Goal: Task Accomplishment & Management: Use online tool/utility

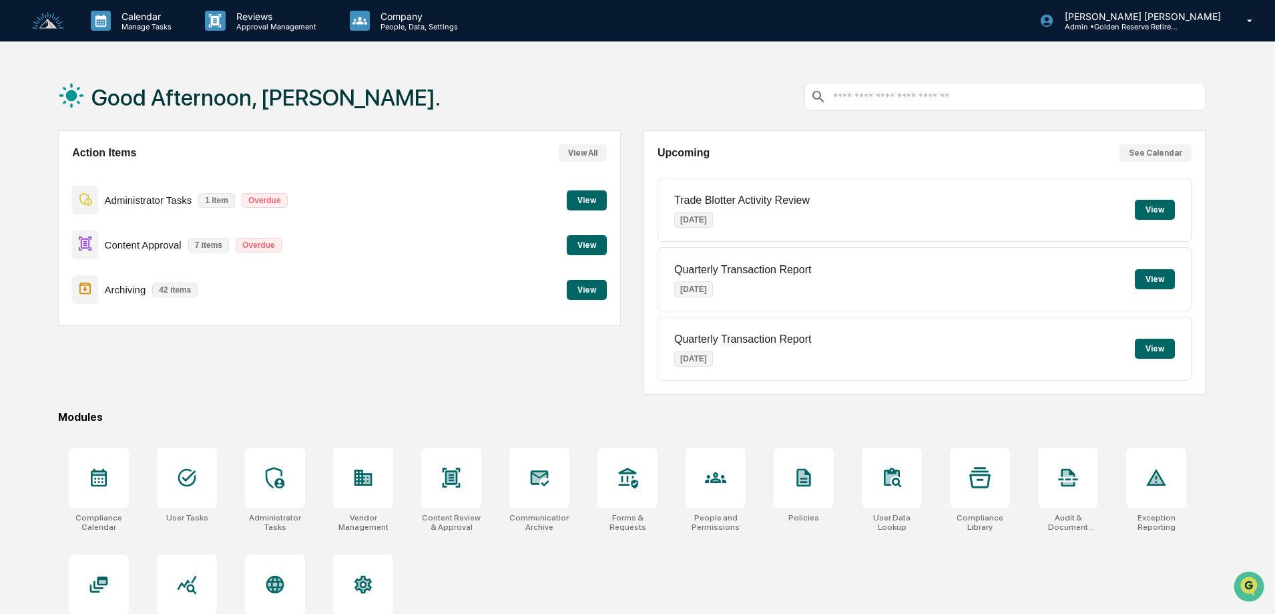
click at [591, 245] on button "View" at bounding box center [587, 245] width 40 height 20
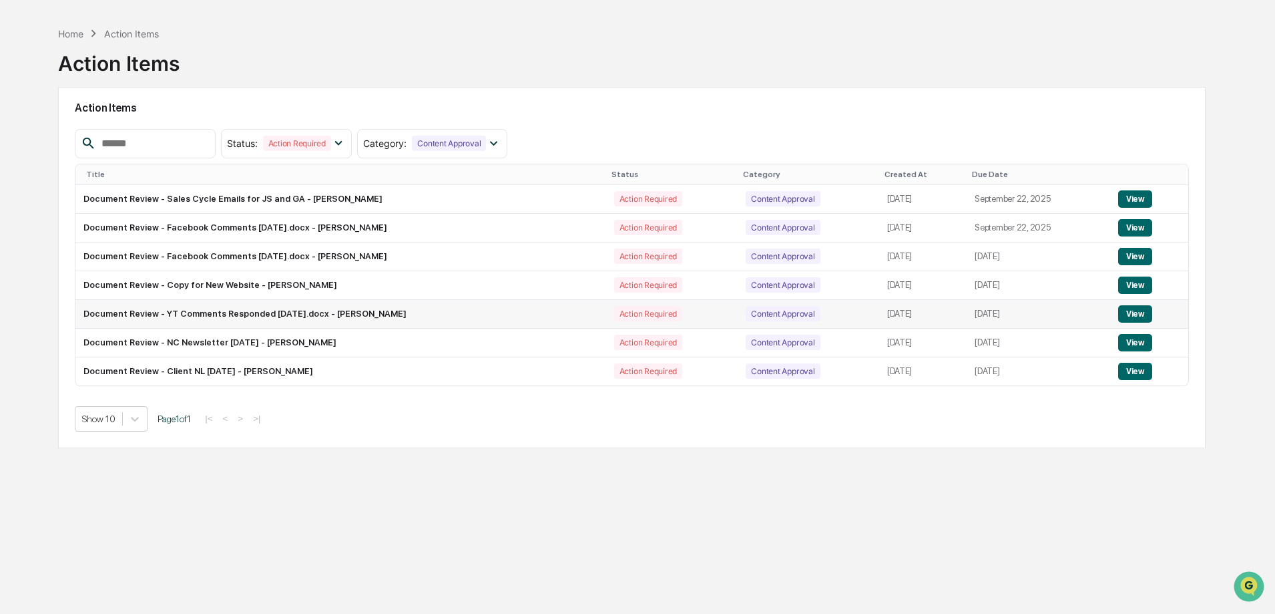
scroll to position [63, 0]
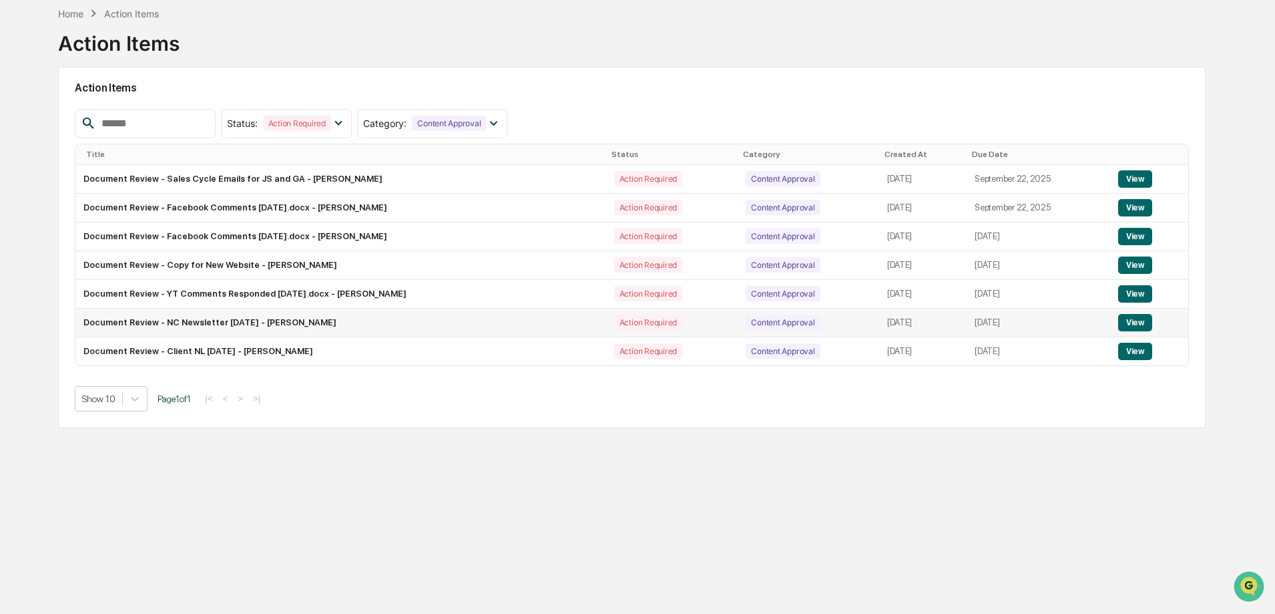
click at [1140, 325] on button "View" at bounding box center [1135, 322] width 34 height 17
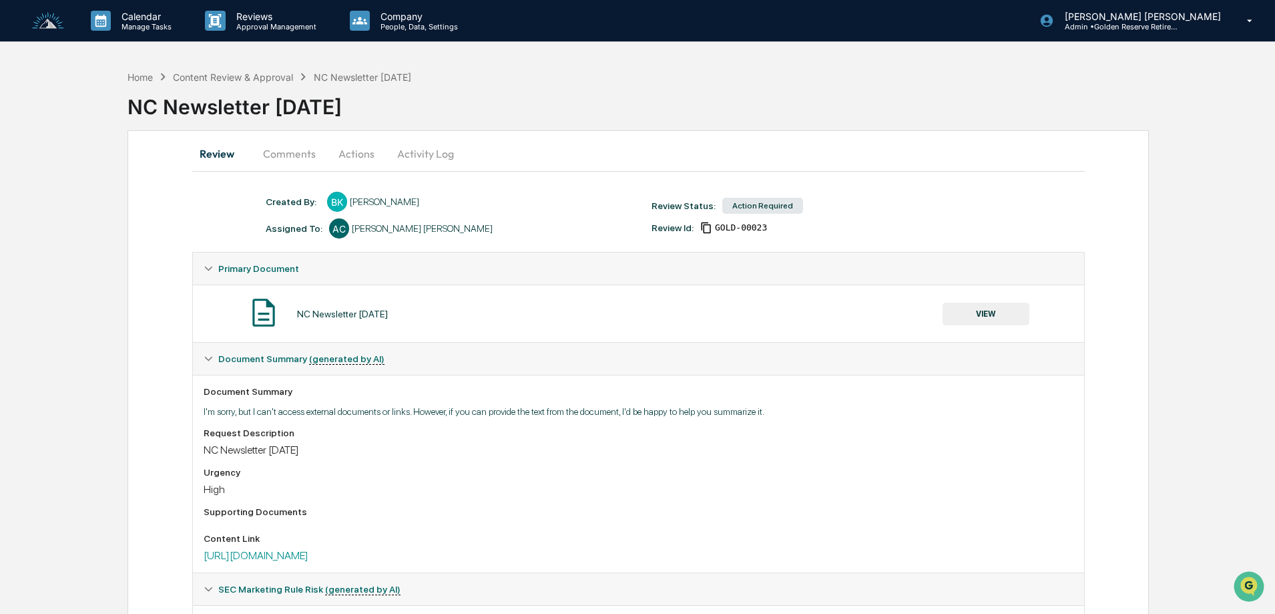
click at [1003, 311] on button "VIEW" at bounding box center [986, 313] width 87 height 23
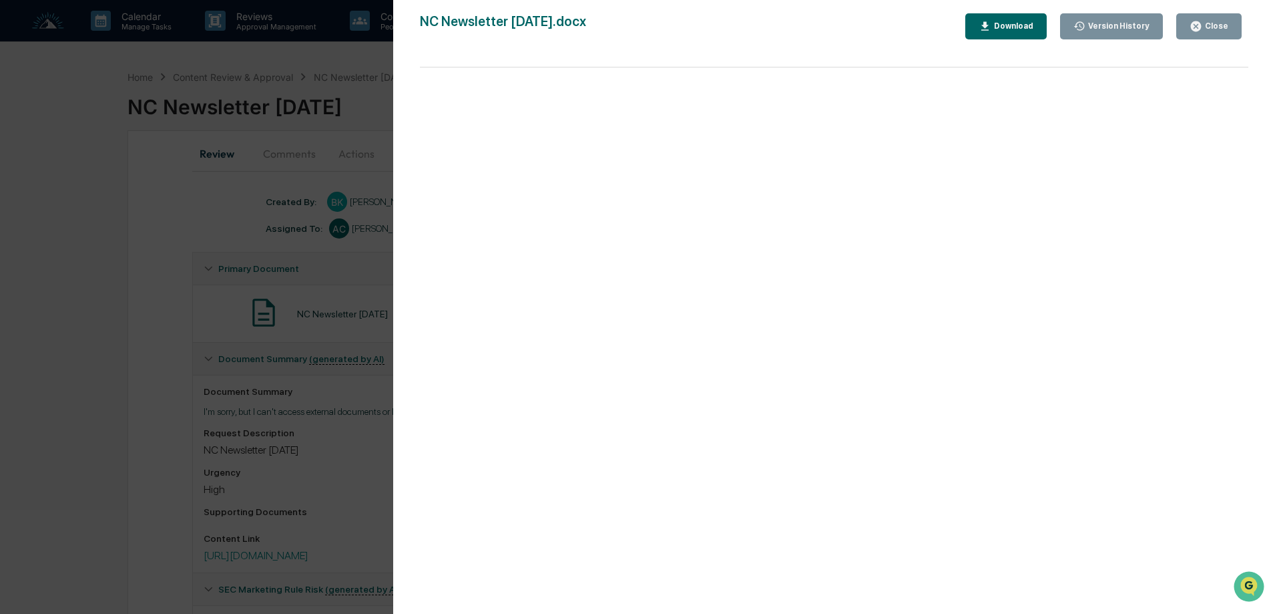
drag, startPoint x: 122, startPoint y: 264, endPoint x: 130, endPoint y: 261, distance: 8.1
click at [124, 264] on div "Version History [DATE] 01:39 PM [PERSON_NAME] [GEOGRAPHIC_DATA] Newsletter [DAT…" at bounding box center [637, 307] width 1275 height 614
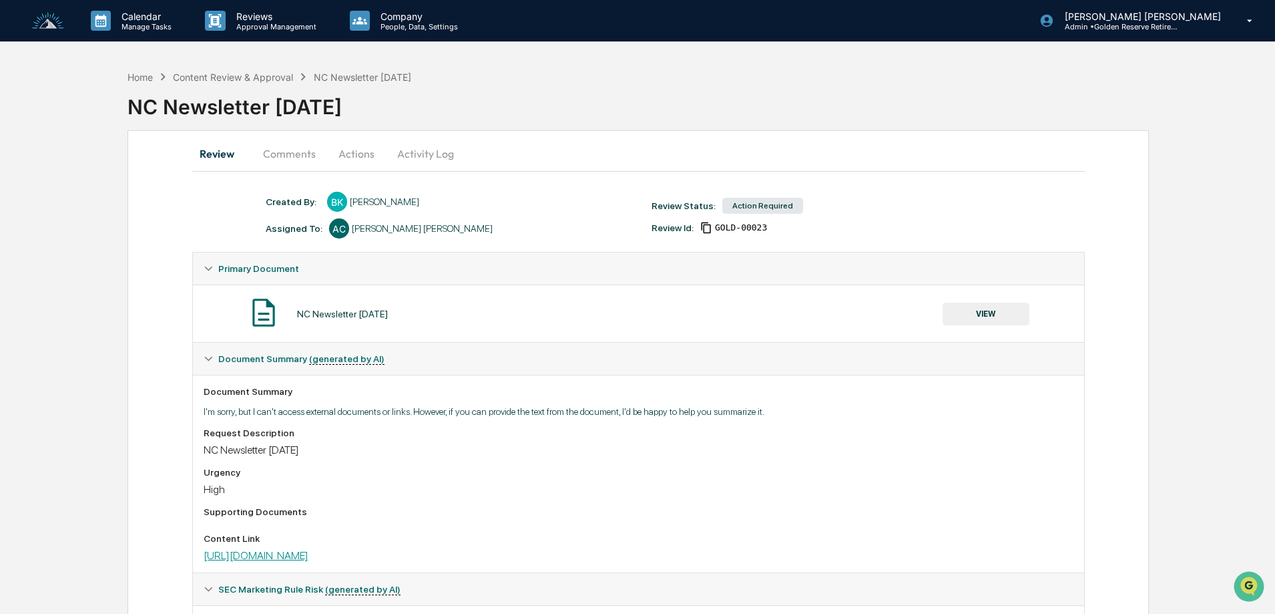
click at [308, 554] on link "[URL][DOMAIN_NAME]" at bounding box center [256, 555] width 105 height 13
click at [354, 151] on button "Actions" at bounding box center [356, 154] width 60 height 32
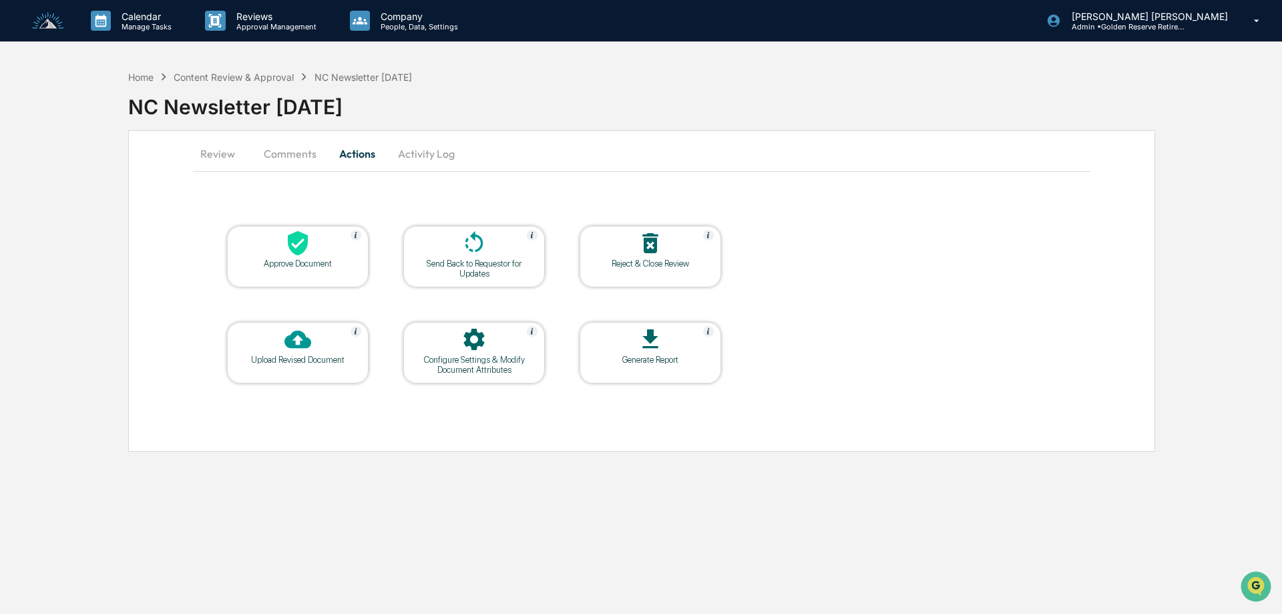
click at [299, 246] on icon at bounding box center [298, 243] width 20 height 25
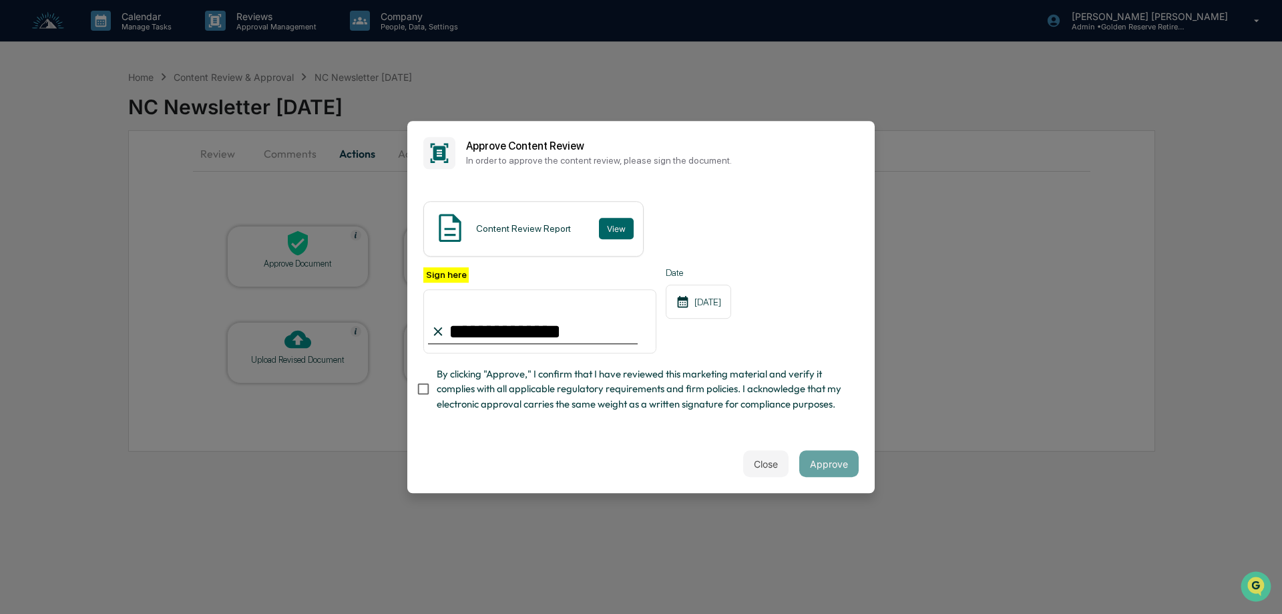
type input "**********"
click at [843, 463] on button "Approve" at bounding box center [828, 463] width 59 height 27
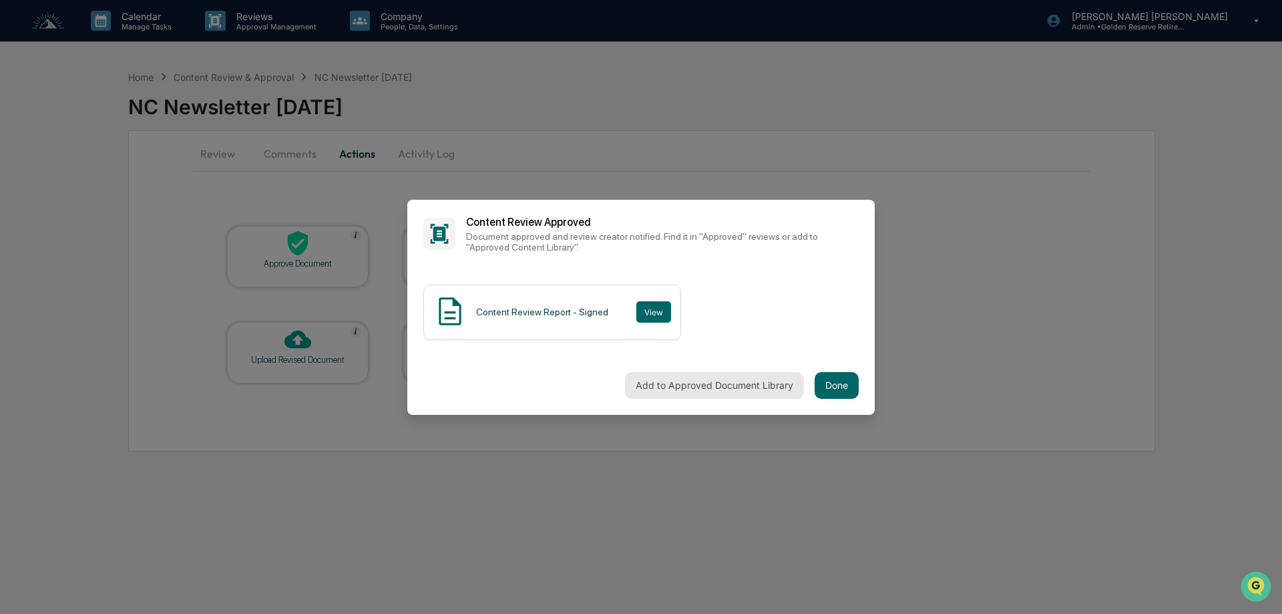
click at [728, 388] on button "Add to Approved Document Library" at bounding box center [714, 385] width 179 height 27
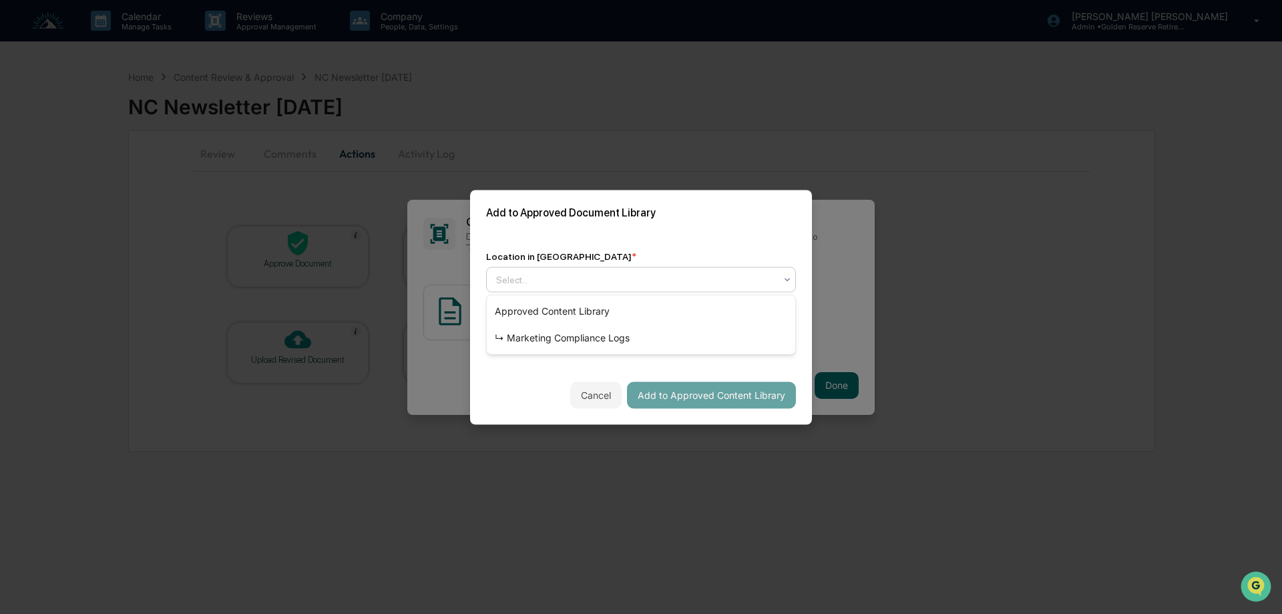
click at [591, 283] on div at bounding box center [635, 278] width 279 height 13
click at [580, 338] on div "↳ Marketing Compliance Logs" at bounding box center [641, 337] width 308 height 27
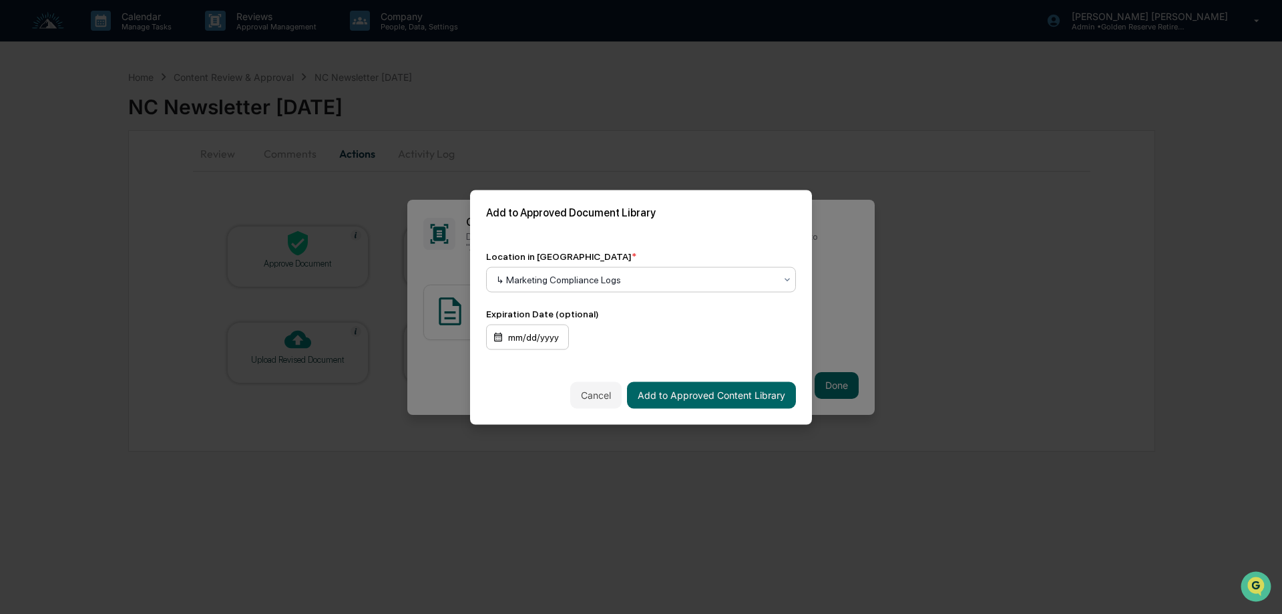
click at [550, 336] on div "mm/dd/yyyy" at bounding box center [527, 336] width 83 height 25
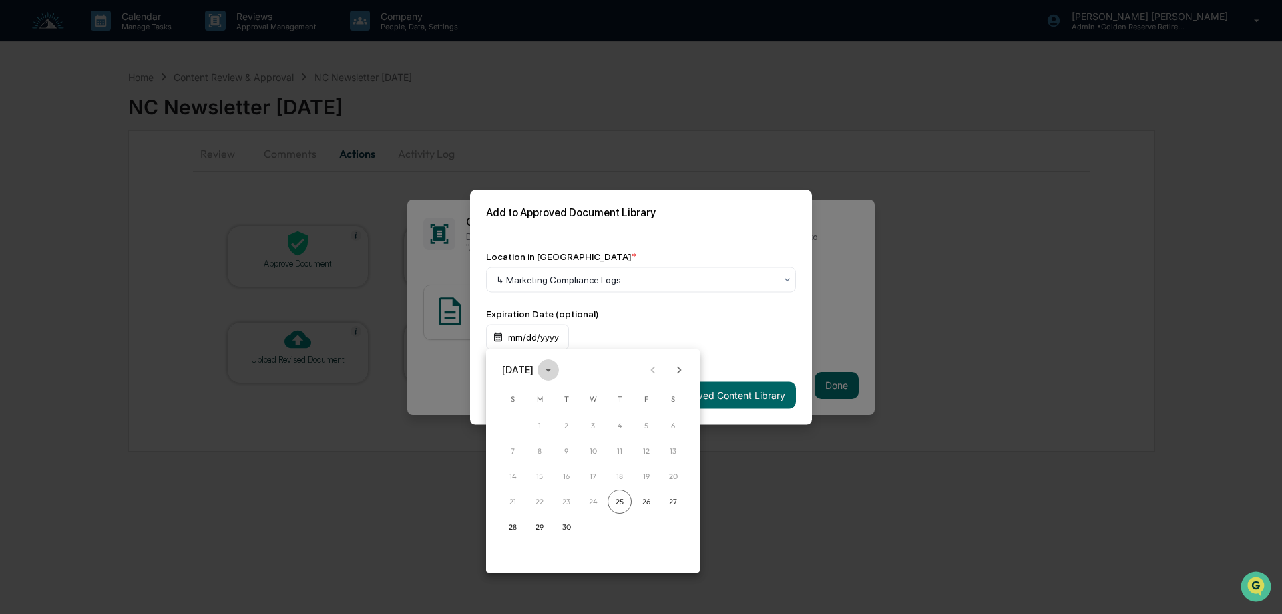
click at [555, 369] on icon "calendar view is open, switch to year view" at bounding box center [548, 370] width 15 height 15
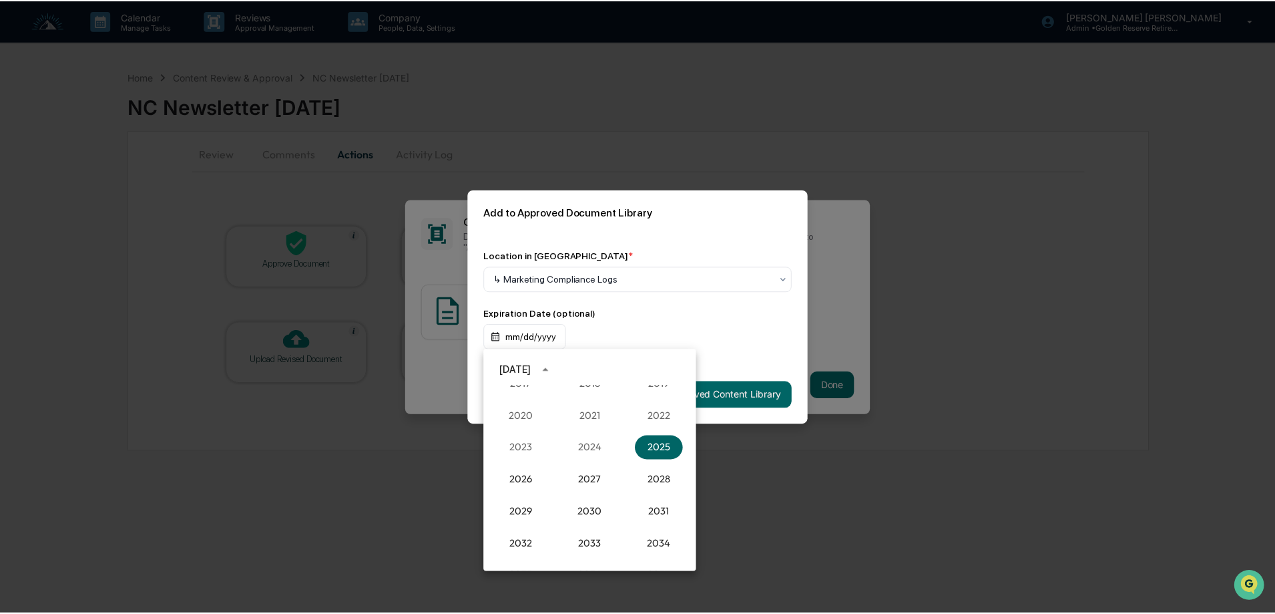
scroll to position [1303, 0]
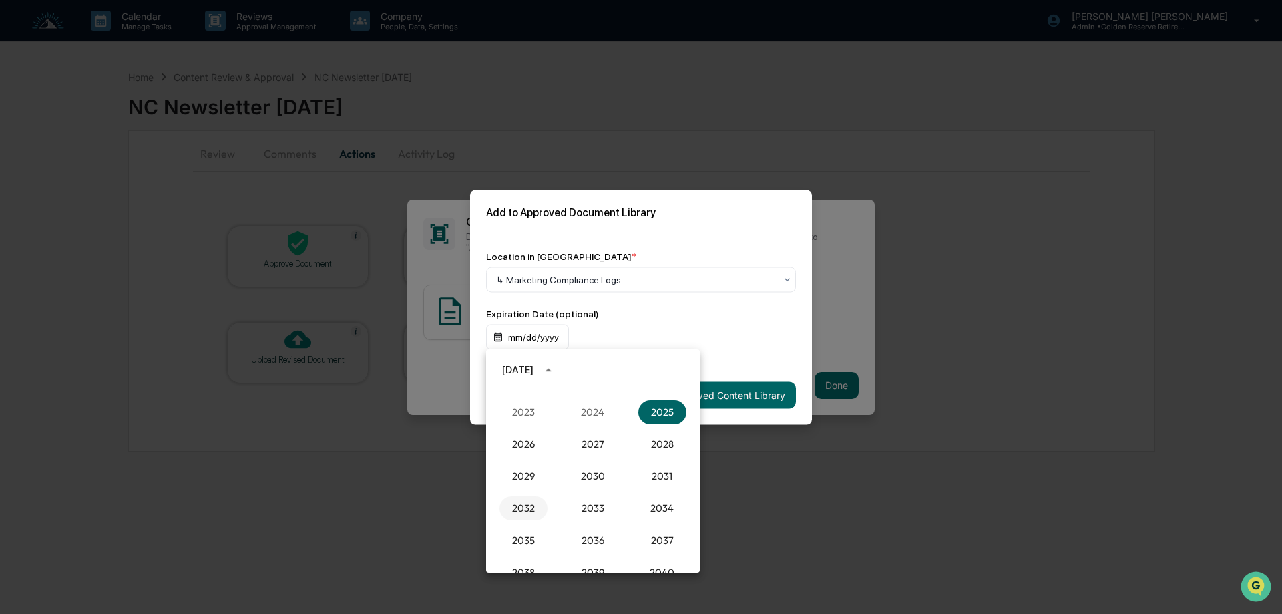
click at [524, 507] on button "2032" at bounding box center [523, 508] width 48 height 24
click at [665, 473] on button "Sep" at bounding box center [662, 472] width 48 height 24
click at [676, 499] on button "25" at bounding box center [673, 501] width 24 height 24
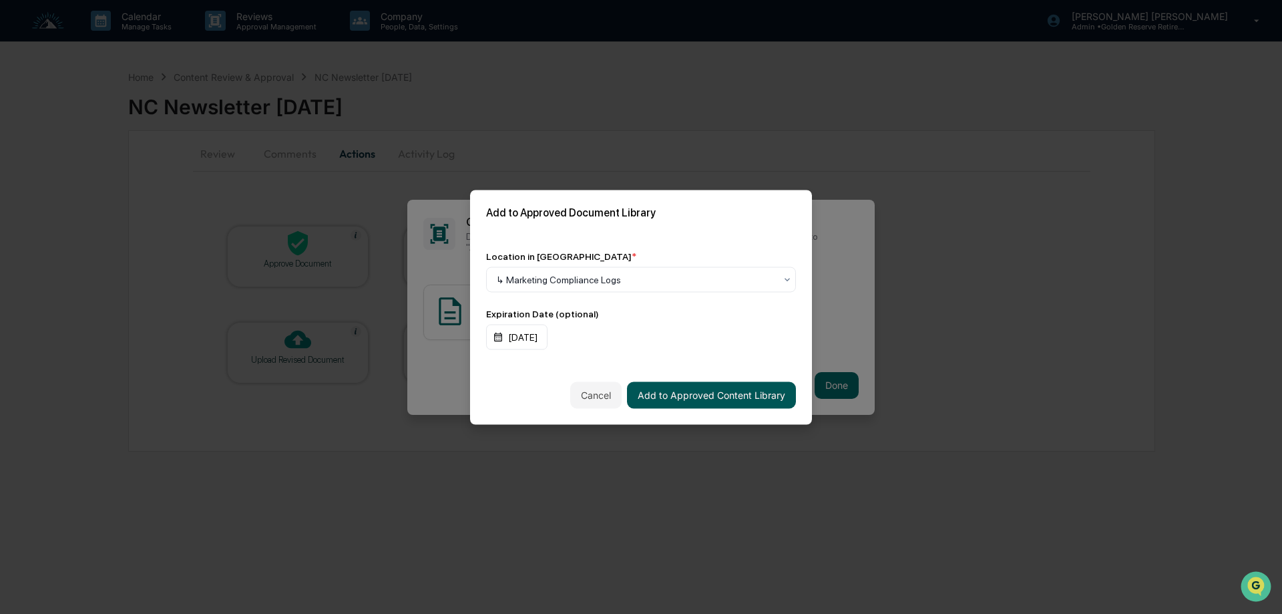
click at [705, 397] on button "Add to Approved Content Library" at bounding box center [711, 394] width 169 height 27
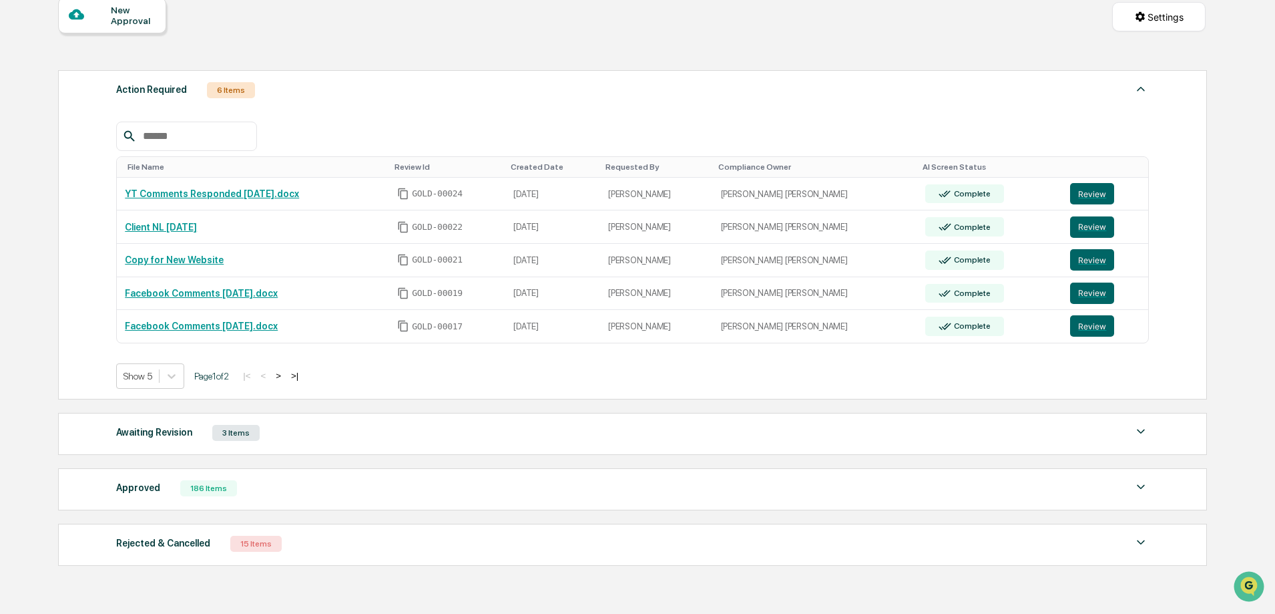
scroll to position [134, 0]
click at [1074, 229] on button "Review" at bounding box center [1092, 226] width 44 height 21
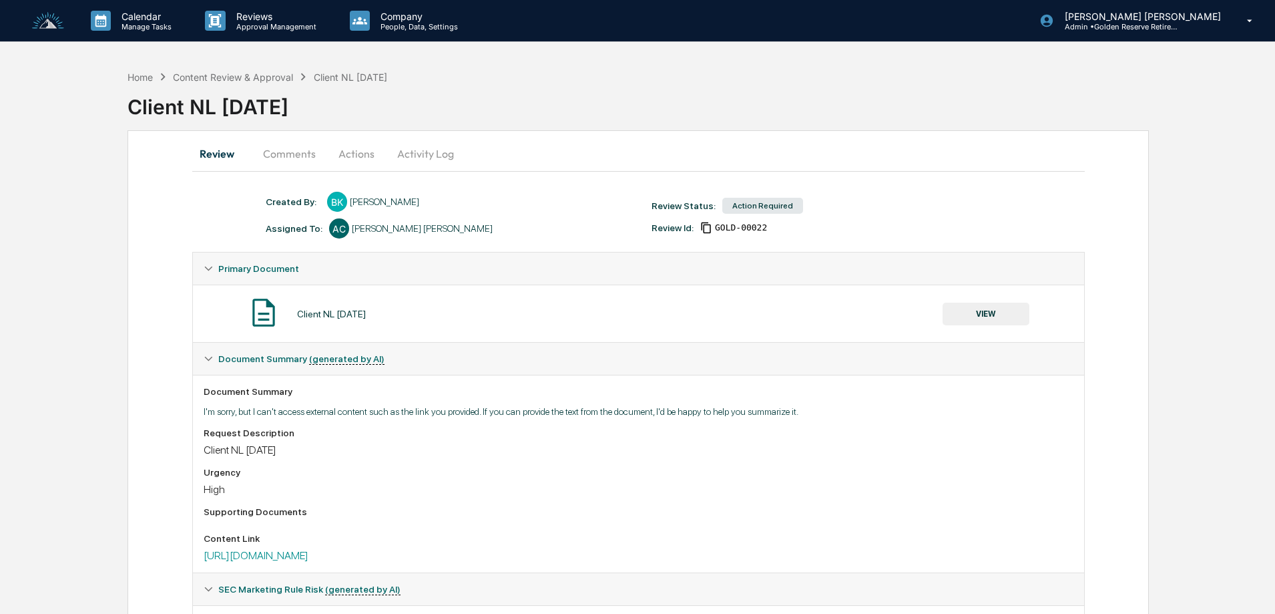
click at [1007, 320] on button "VIEW" at bounding box center [986, 313] width 87 height 23
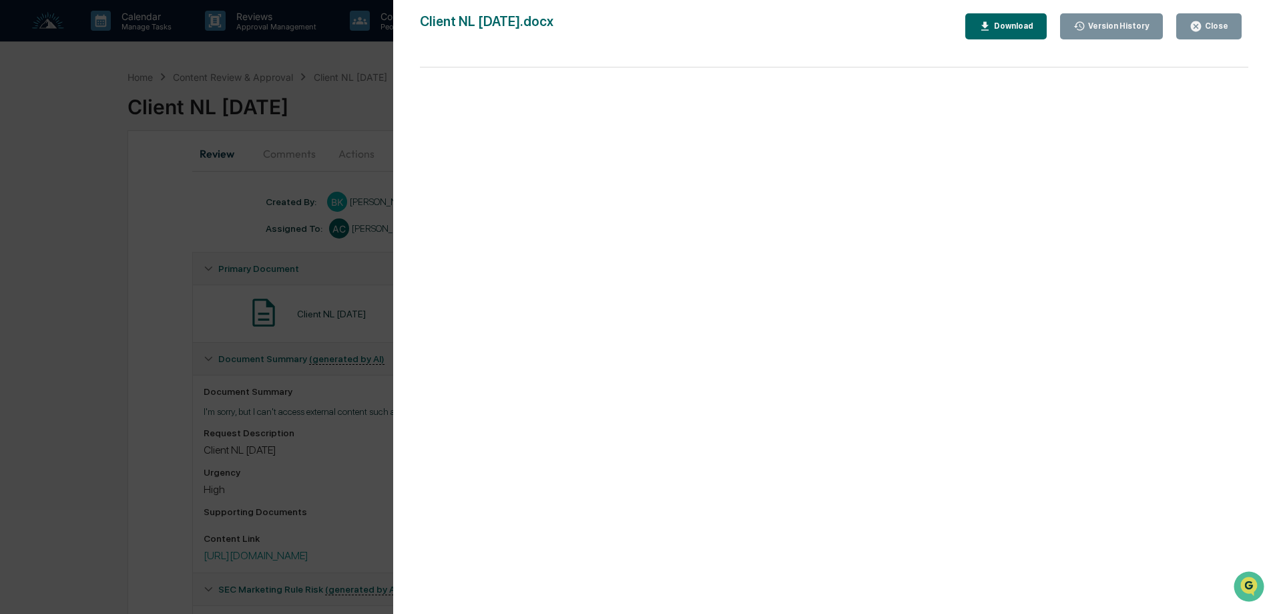
click at [1212, 30] on div "Close" at bounding box center [1215, 25] width 26 height 9
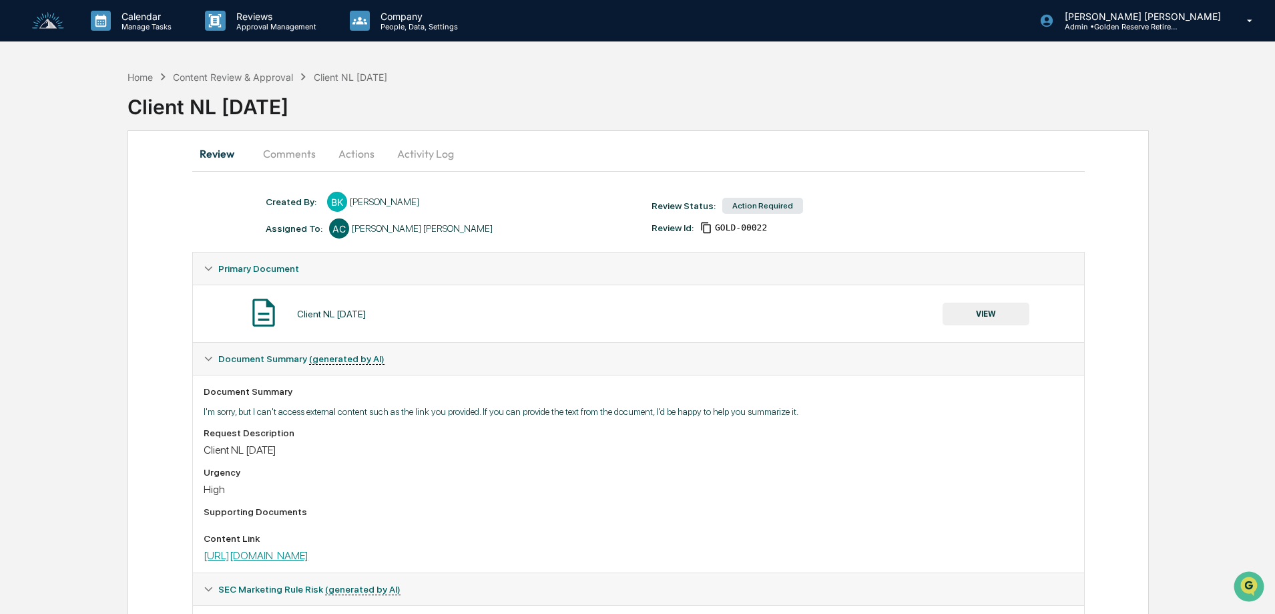
click at [308, 555] on link "https://email.goldenreserve.com/-temporary-slug-8c56869c-719d-4cad-8c7b-322e427…" at bounding box center [256, 555] width 105 height 13
click at [356, 152] on button "Actions" at bounding box center [356, 154] width 60 height 32
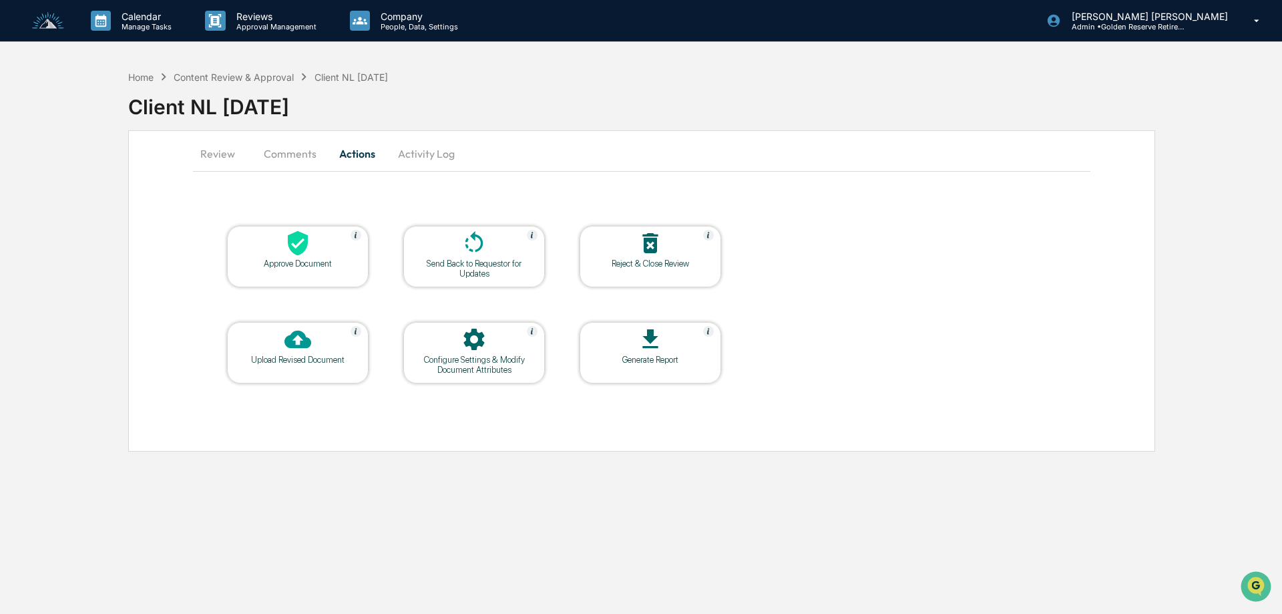
click at [311, 266] on div "Approve Document" at bounding box center [298, 263] width 120 height 10
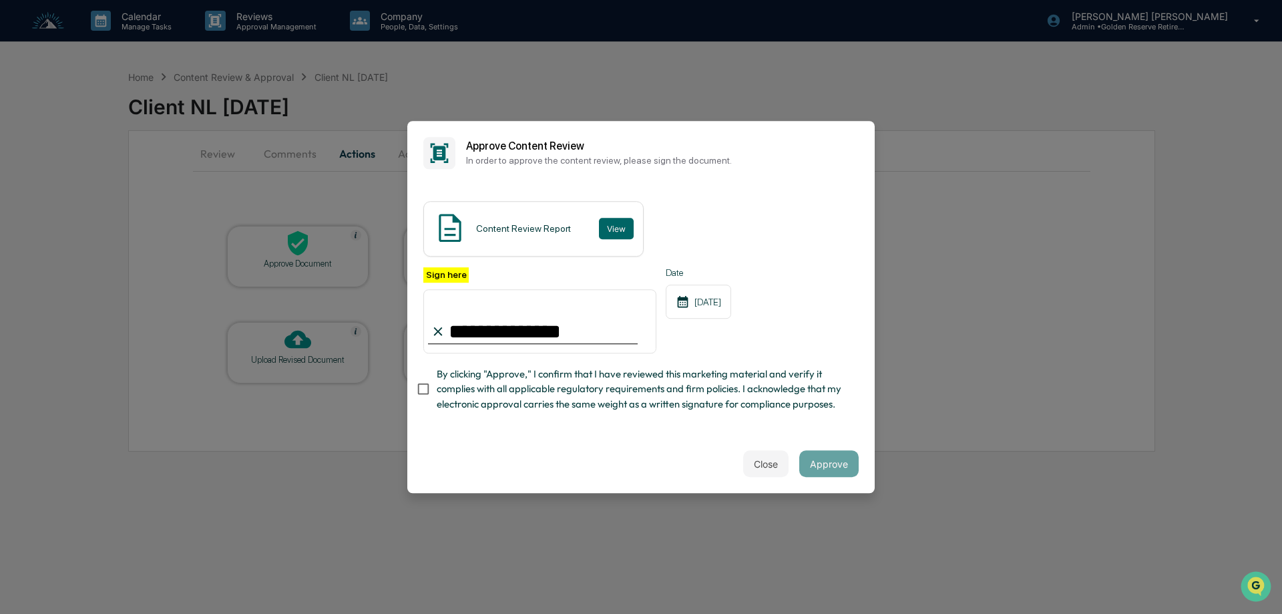
type input "**********"
click at [851, 466] on button "Approve" at bounding box center [828, 463] width 59 height 27
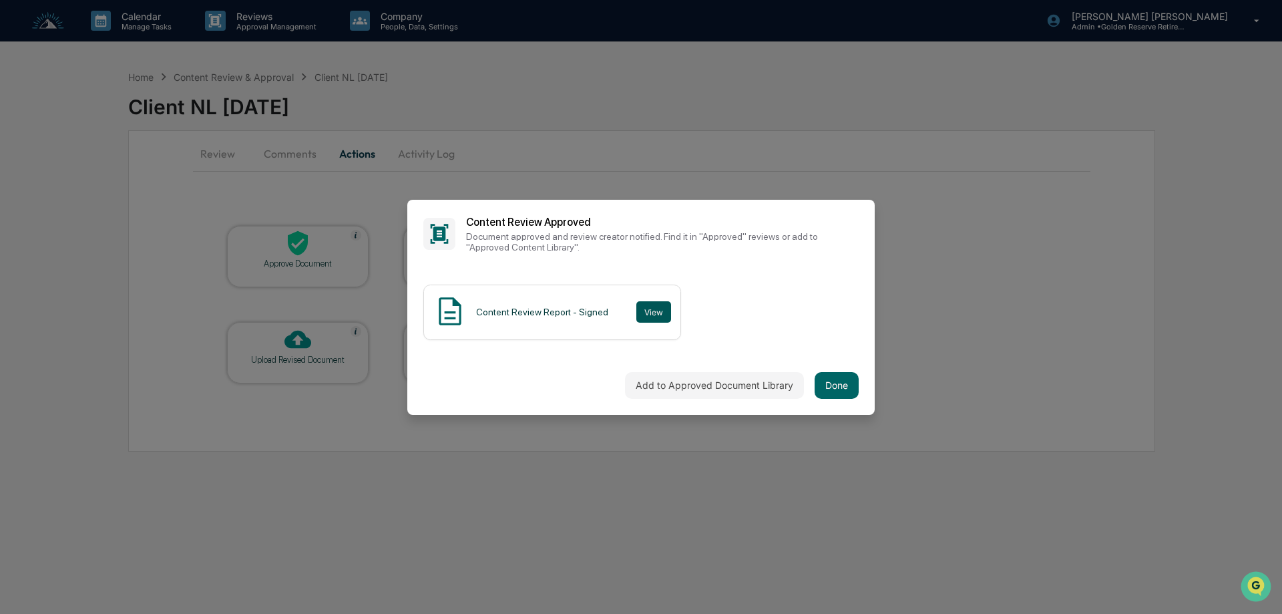
click at [651, 313] on button "View" at bounding box center [653, 311] width 35 height 21
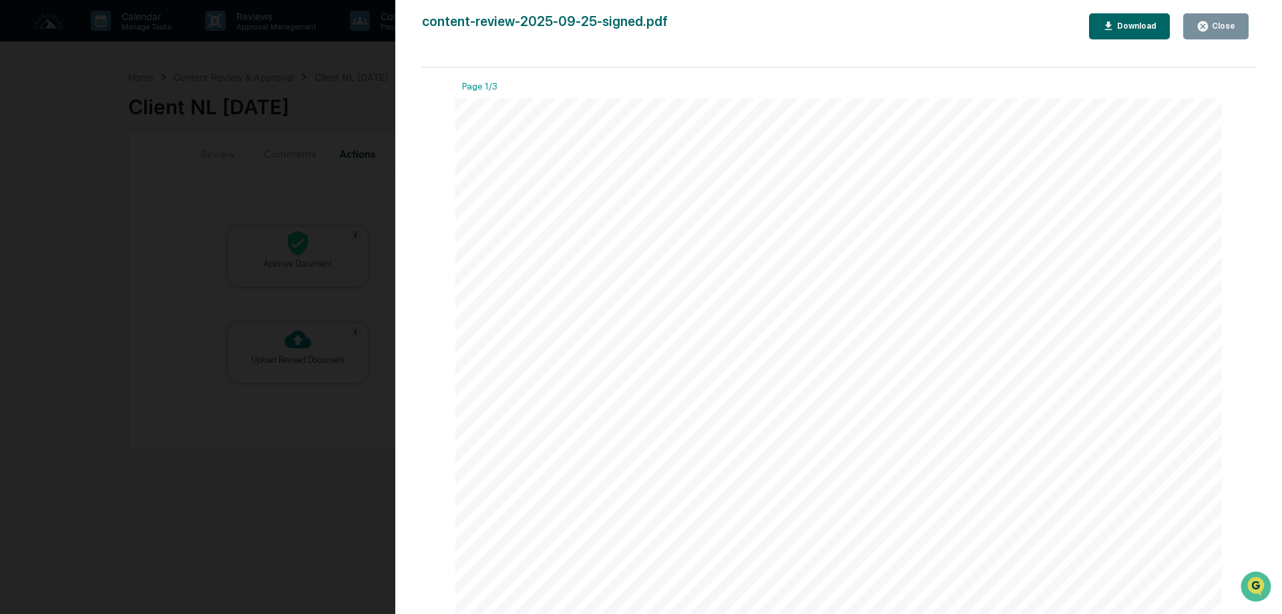
click at [1212, 23] on div "Close" at bounding box center [1222, 25] width 26 height 9
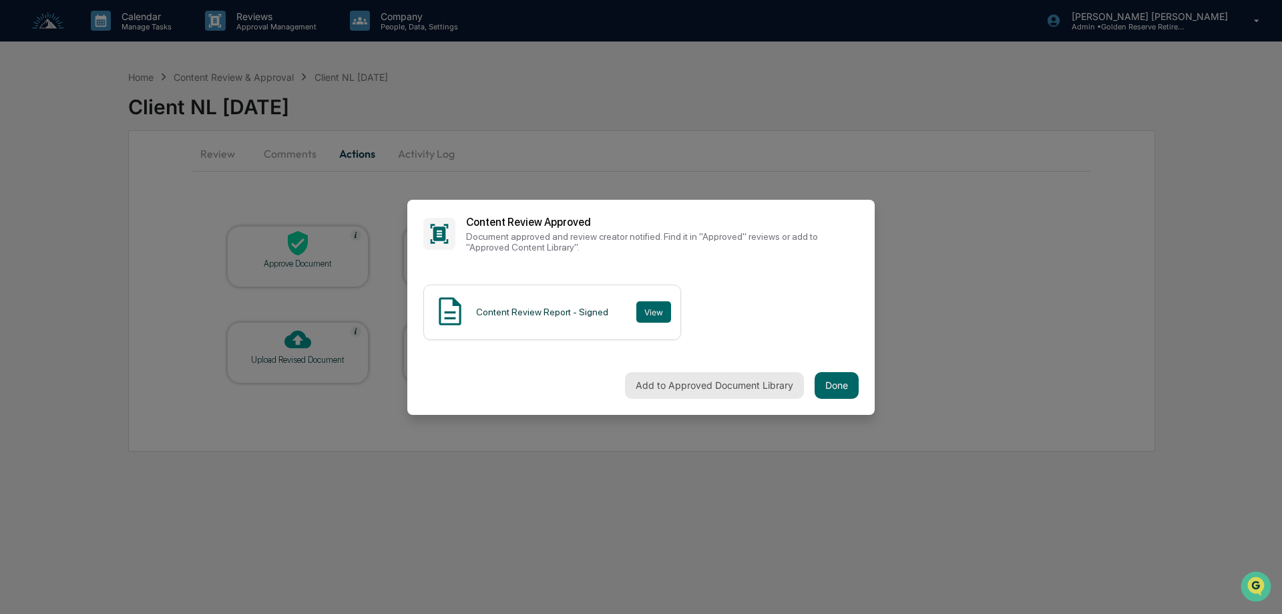
click at [684, 385] on button "Add to Approved Document Library" at bounding box center [714, 385] width 179 height 27
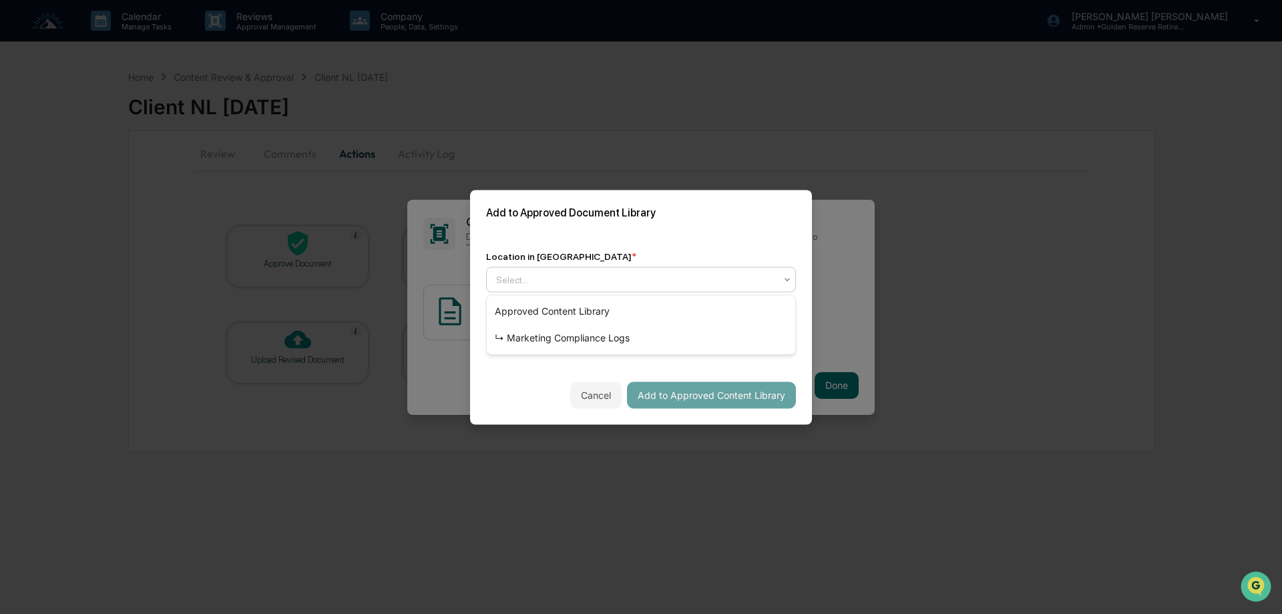
click at [620, 272] on div at bounding box center [635, 278] width 279 height 13
click at [567, 335] on div "↳ Marketing Compliance Logs" at bounding box center [641, 337] width 308 height 27
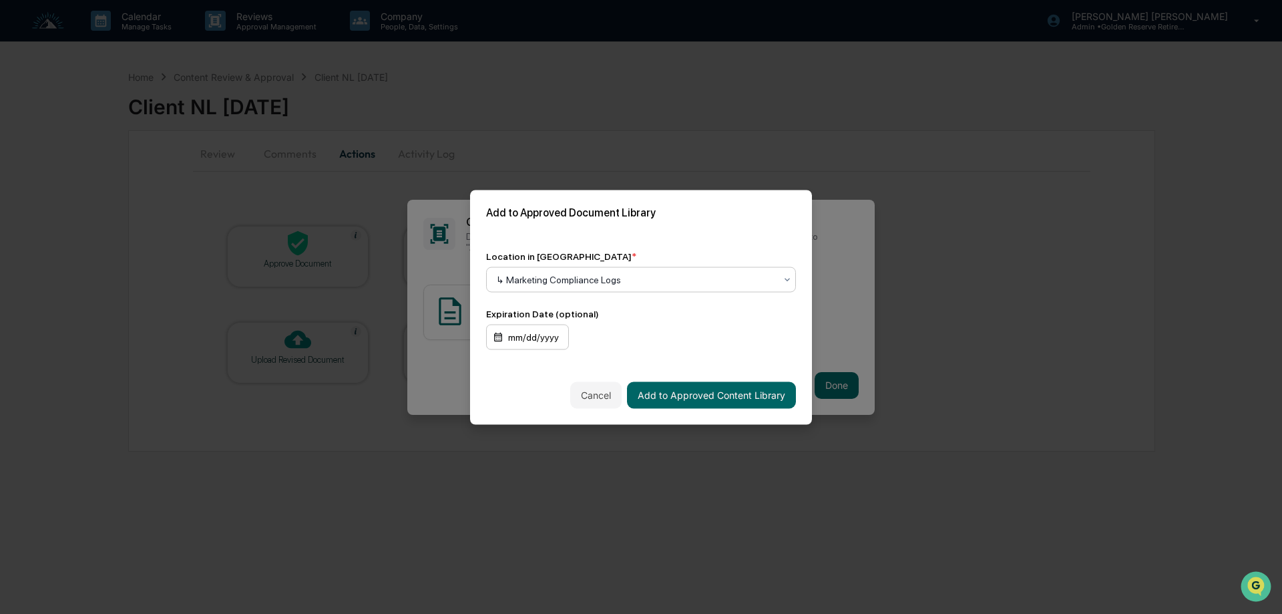
click at [531, 344] on div "mm/dd/yyyy" at bounding box center [527, 336] width 83 height 25
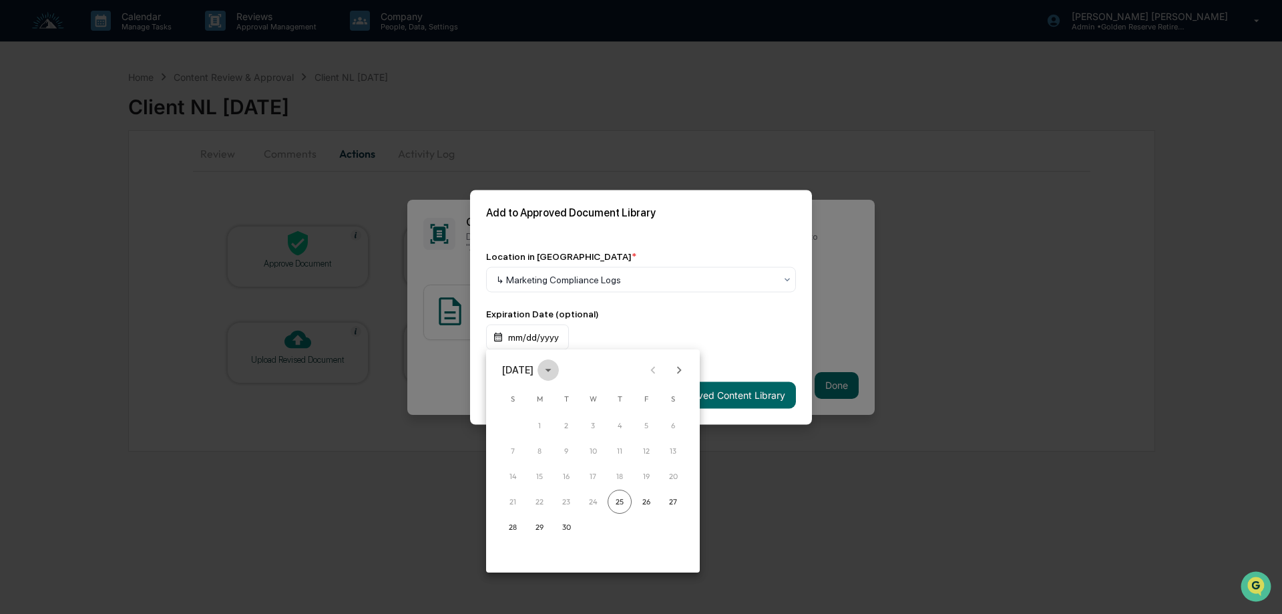
click at [555, 369] on icon "calendar view is open, switch to year view" at bounding box center [548, 370] width 15 height 15
click at [520, 510] on button "2032" at bounding box center [523, 508] width 48 height 24
click at [668, 473] on button "Sep" at bounding box center [662, 472] width 48 height 24
click at [716, 326] on div at bounding box center [641, 307] width 1282 height 614
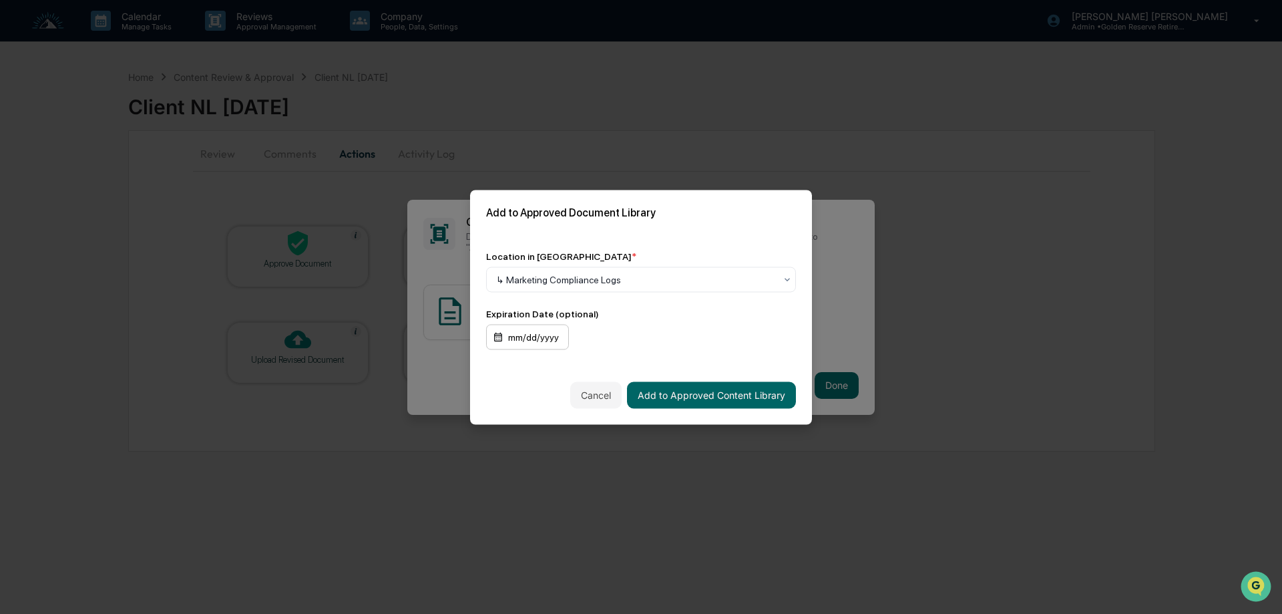
click at [553, 340] on div "mm/dd/yyyy" at bounding box center [527, 336] width 83 height 25
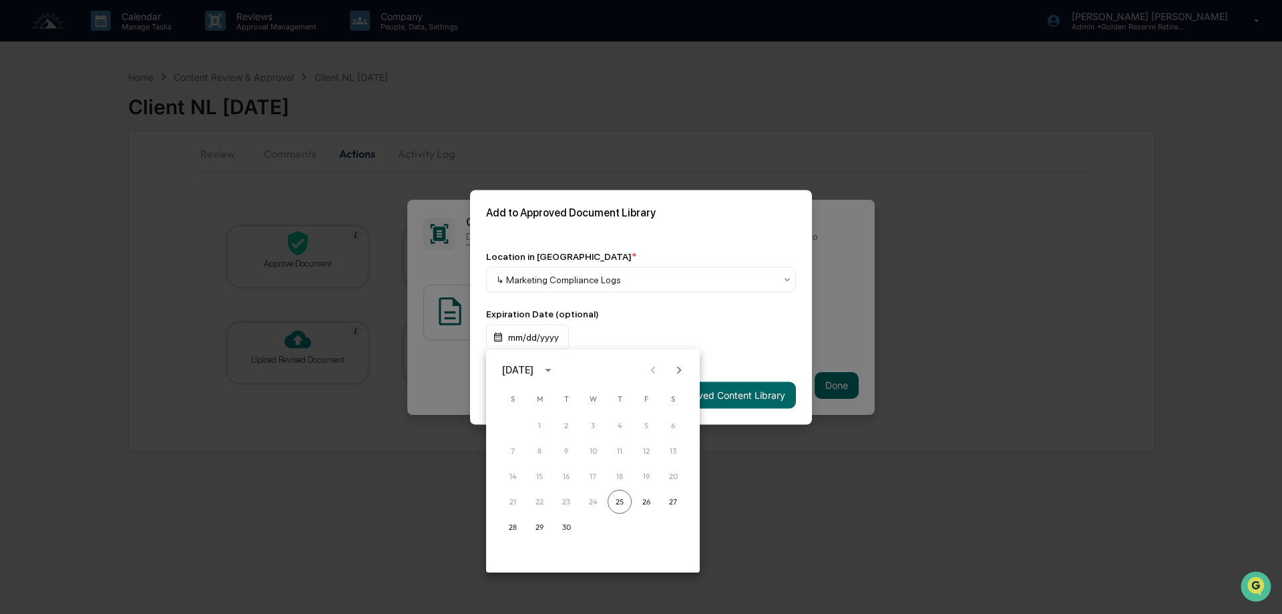
click at [555, 371] on icon "calendar view is open, switch to year view" at bounding box center [548, 370] width 15 height 15
click at [525, 506] on button "2032" at bounding box center [523, 508] width 48 height 24
click at [672, 471] on button "Sep" at bounding box center [662, 472] width 48 height 24
click at [674, 499] on button "25" at bounding box center [673, 501] width 24 height 24
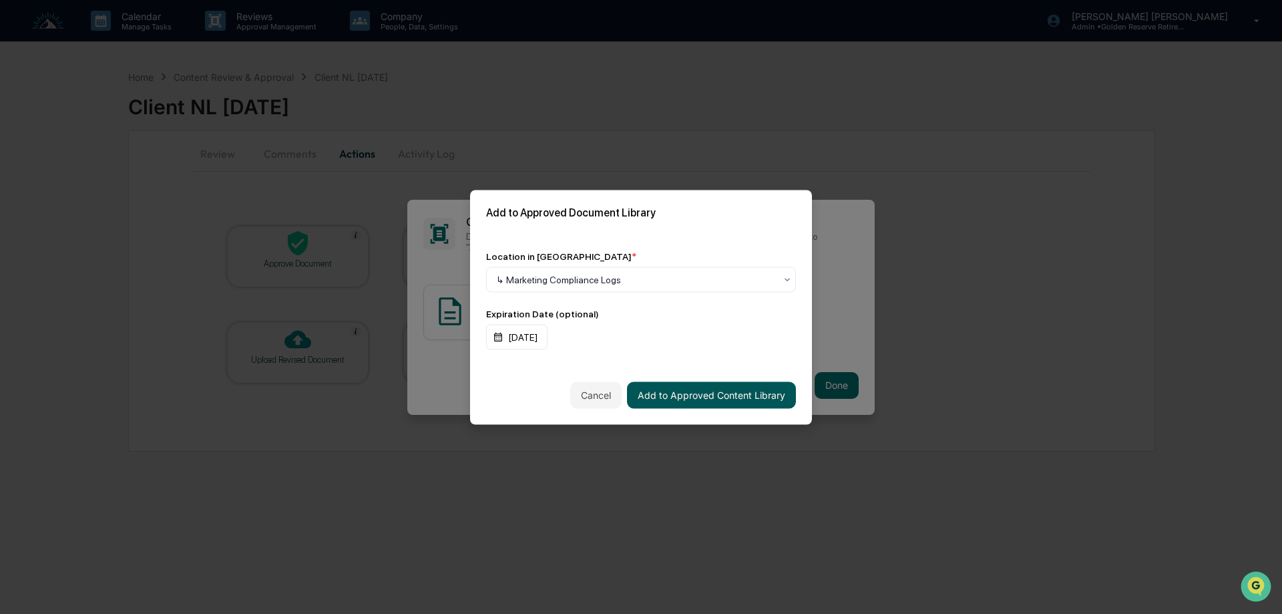
click at [749, 396] on button "Add to Approved Content Library" at bounding box center [711, 394] width 169 height 27
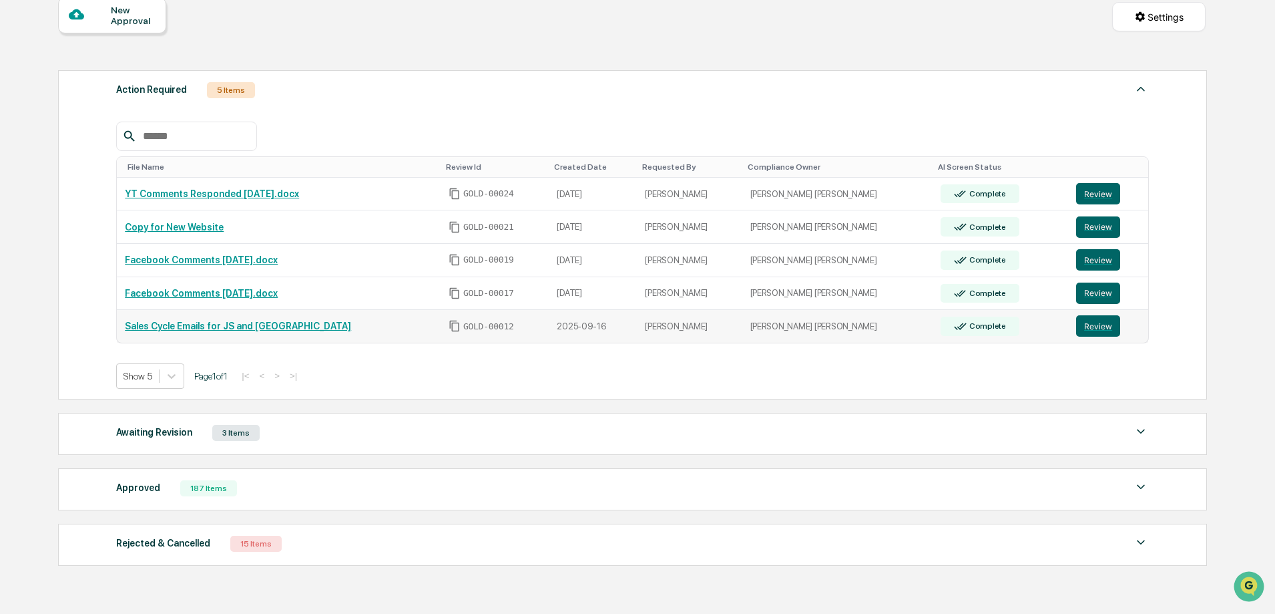
scroll to position [134, 0]
click at [1088, 224] on button "Review" at bounding box center [1098, 226] width 44 height 21
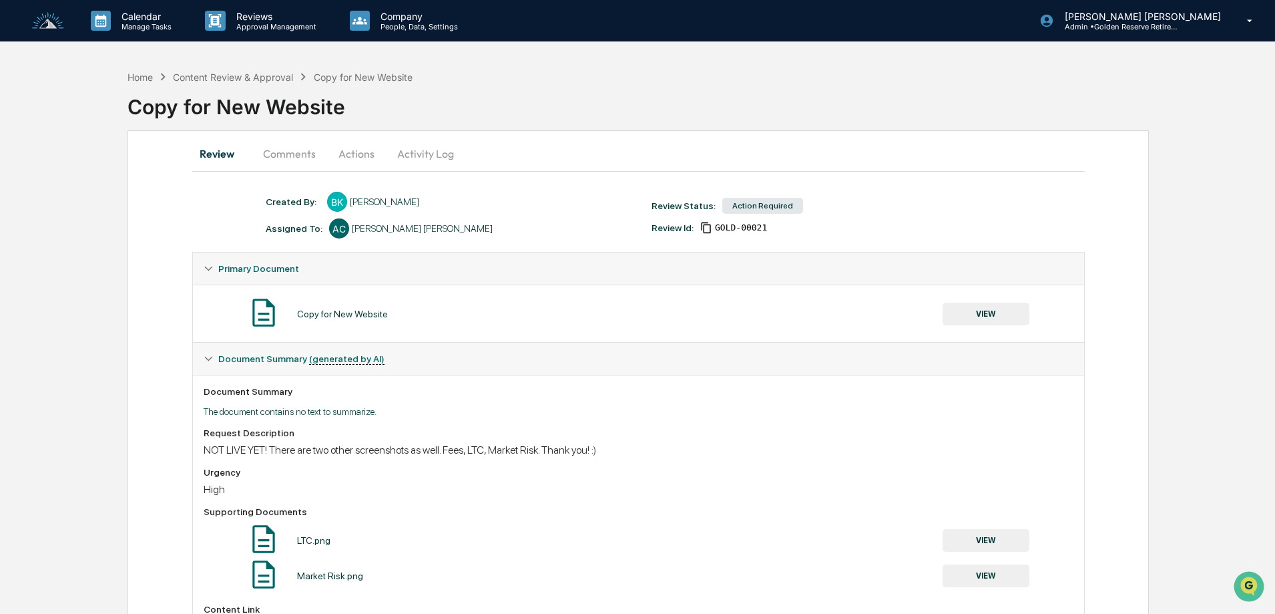
click at [983, 317] on button "VIEW" at bounding box center [986, 313] width 87 height 23
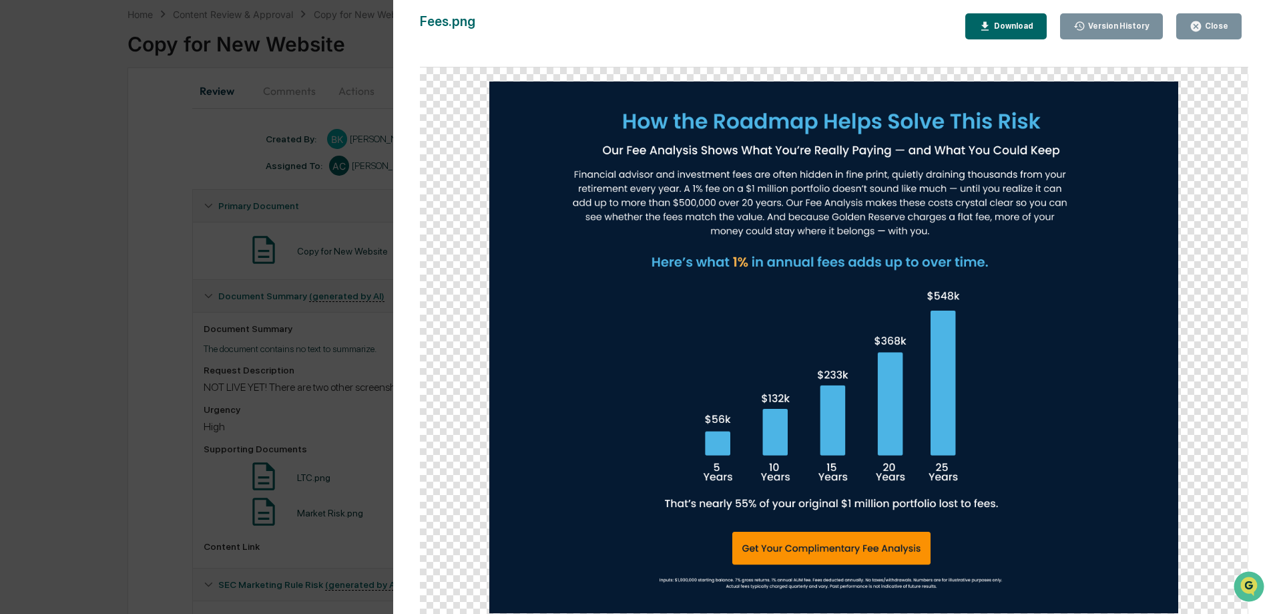
scroll to position [140, 0]
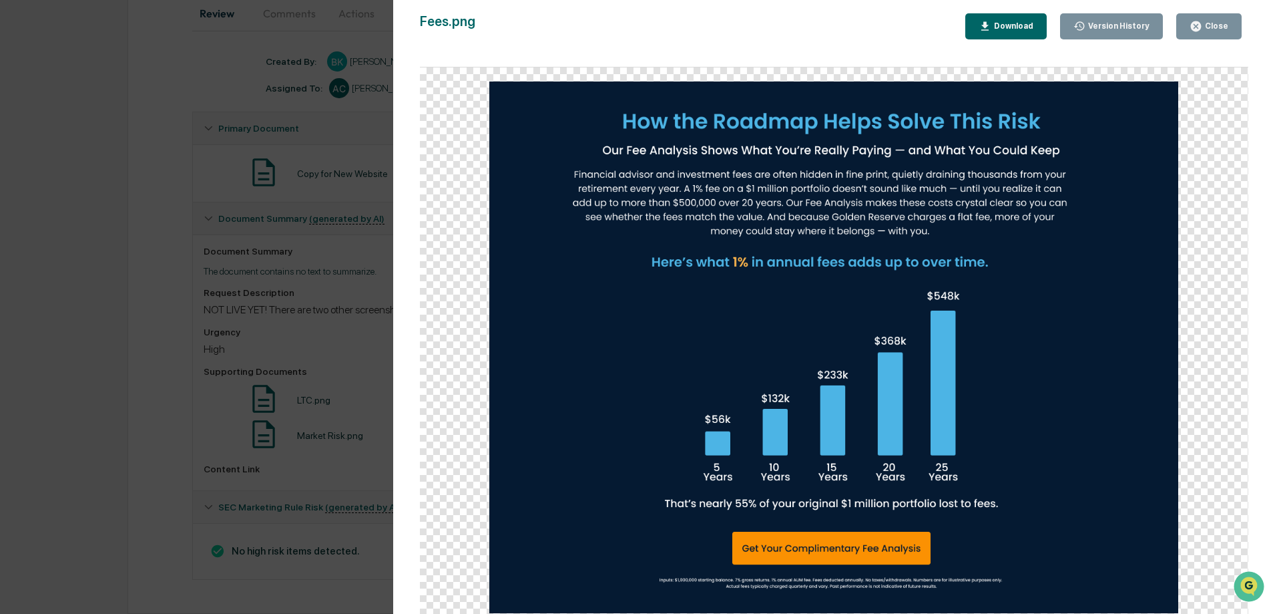
click at [344, 347] on div "Version History 09/24/2025, 06:30 PM Bree Keeler Fees.png Close Version History…" at bounding box center [637, 307] width 1275 height 614
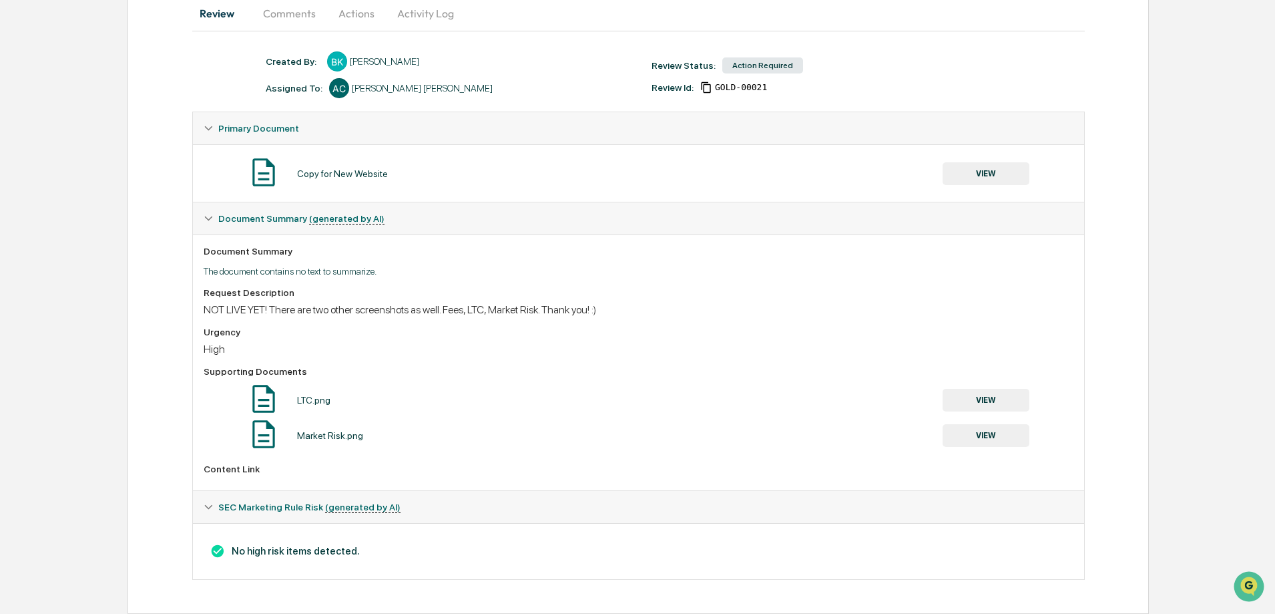
click at [984, 397] on button "VIEW" at bounding box center [986, 400] width 87 height 23
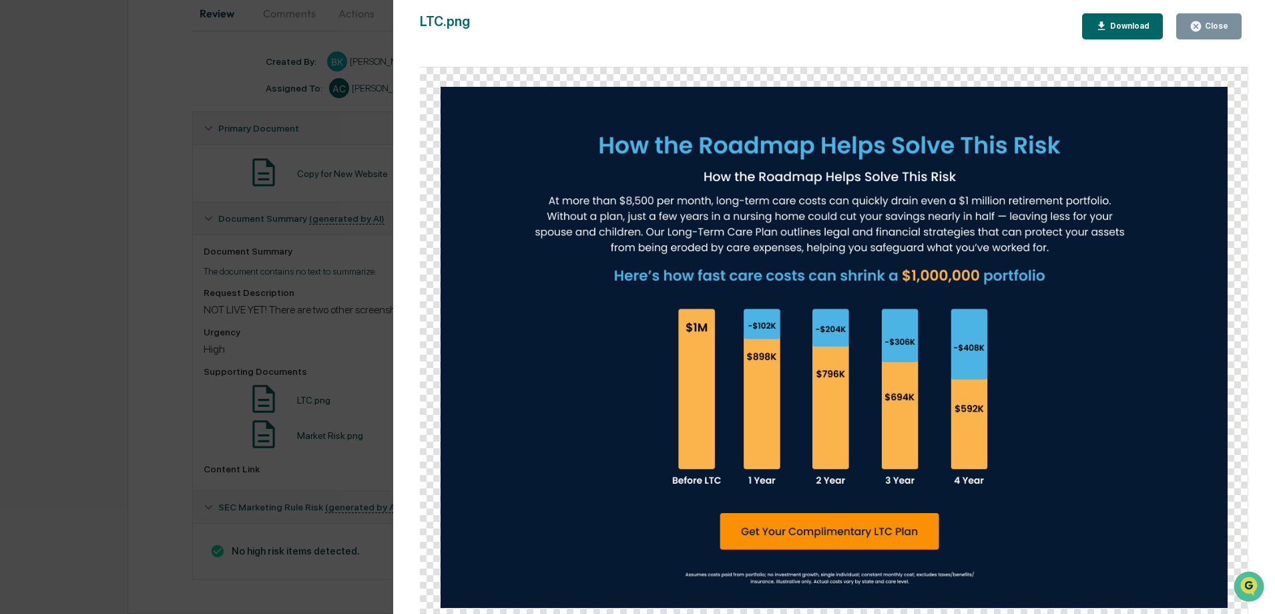
click at [357, 359] on div "Version History 09/24/2025, 06:30 PM Bree Keeler LTC.png Close Download" at bounding box center [637, 307] width 1275 height 614
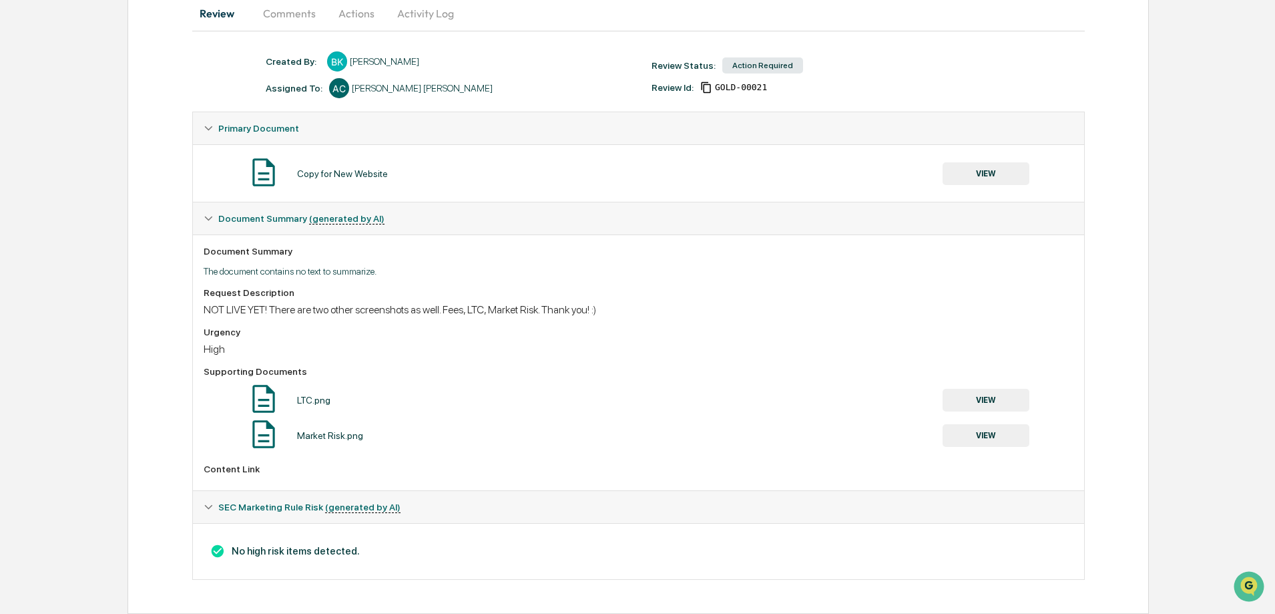
click at [1010, 437] on button "VIEW" at bounding box center [986, 435] width 87 height 23
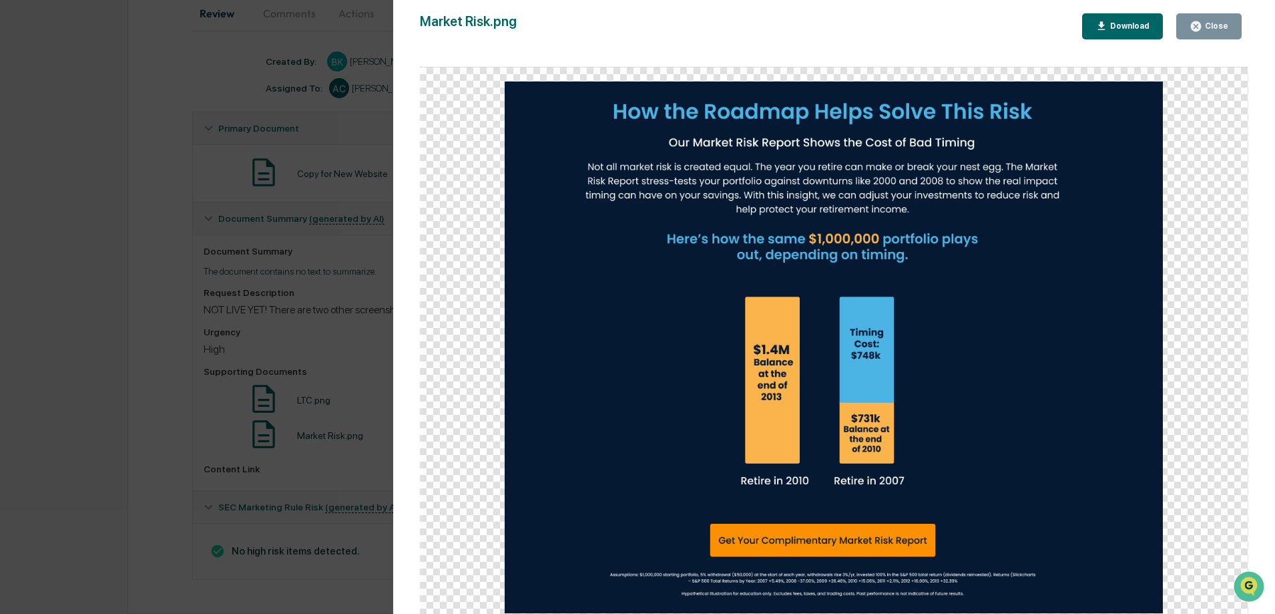
click at [1209, 25] on div "Close" at bounding box center [1215, 25] width 26 height 9
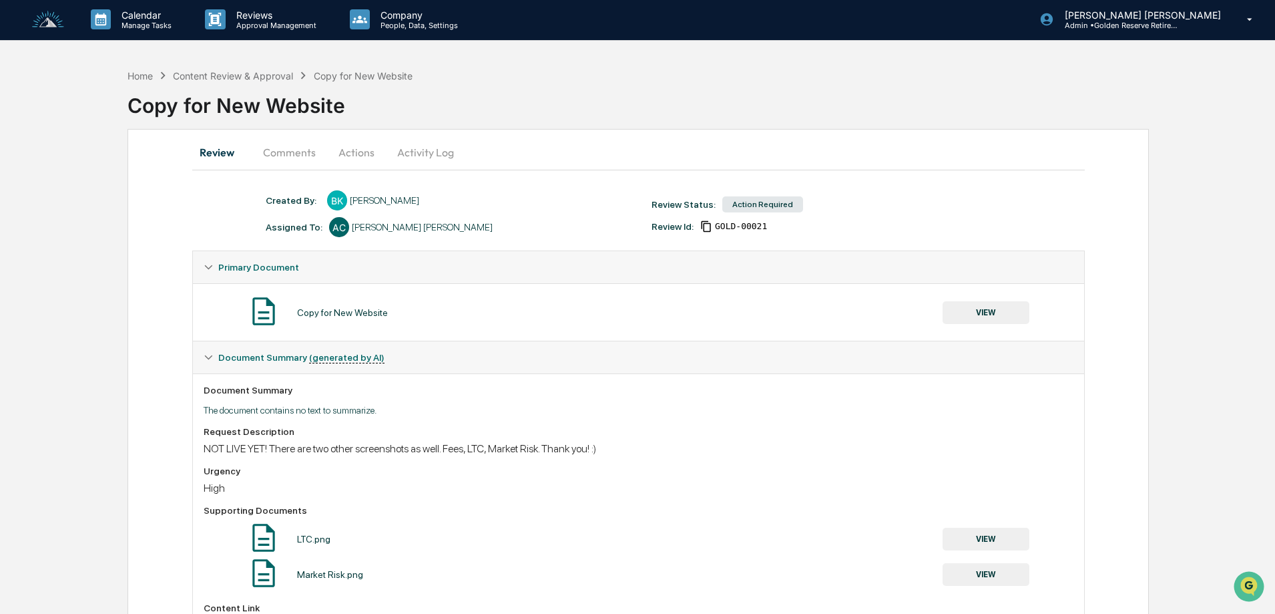
scroll to position [0, 0]
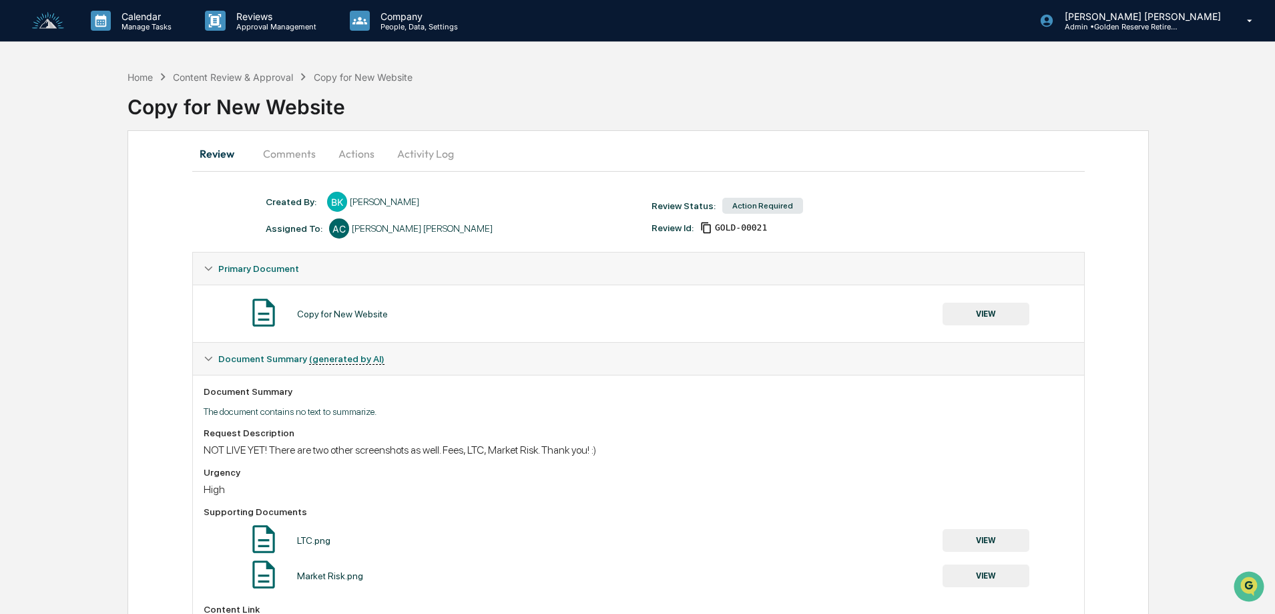
click at [348, 154] on button "Actions" at bounding box center [356, 154] width 60 height 32
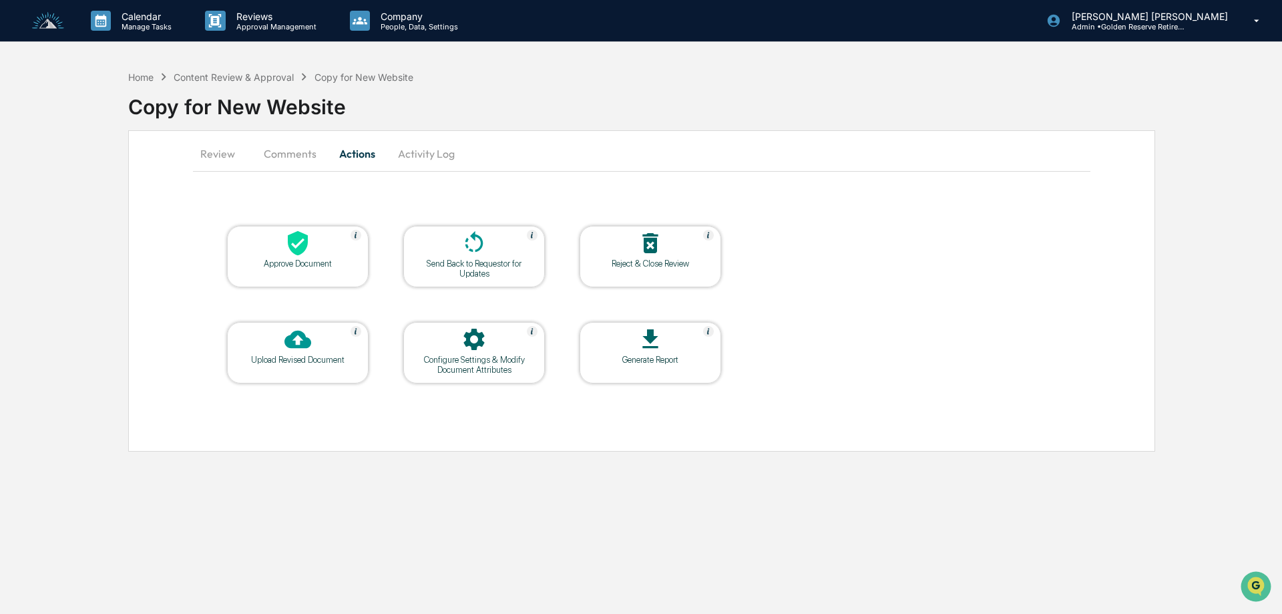
click at [471, 258] on div "Send Back to Requestor for Updates" at bounding box center [474, 268] width 120 height 20
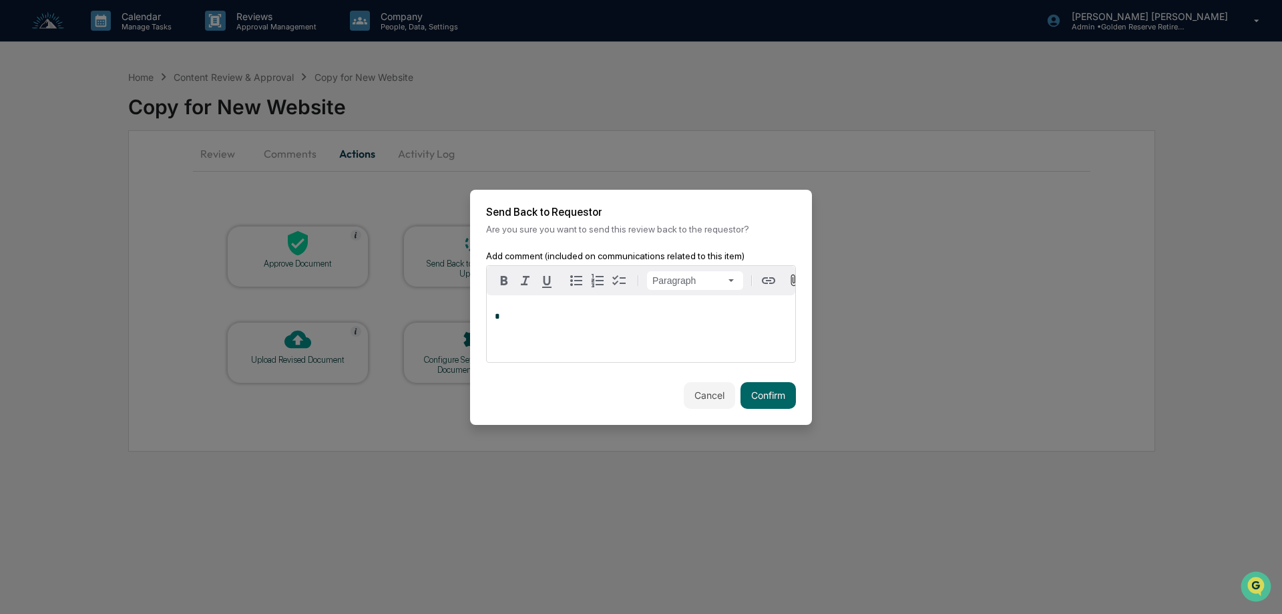
click at [634, 304] on div "*" at bounding box center [641, 328] width 308 height 67
click at [779, 395] on button "Confirm" at bounding box center [767, 395] width 55 height 27
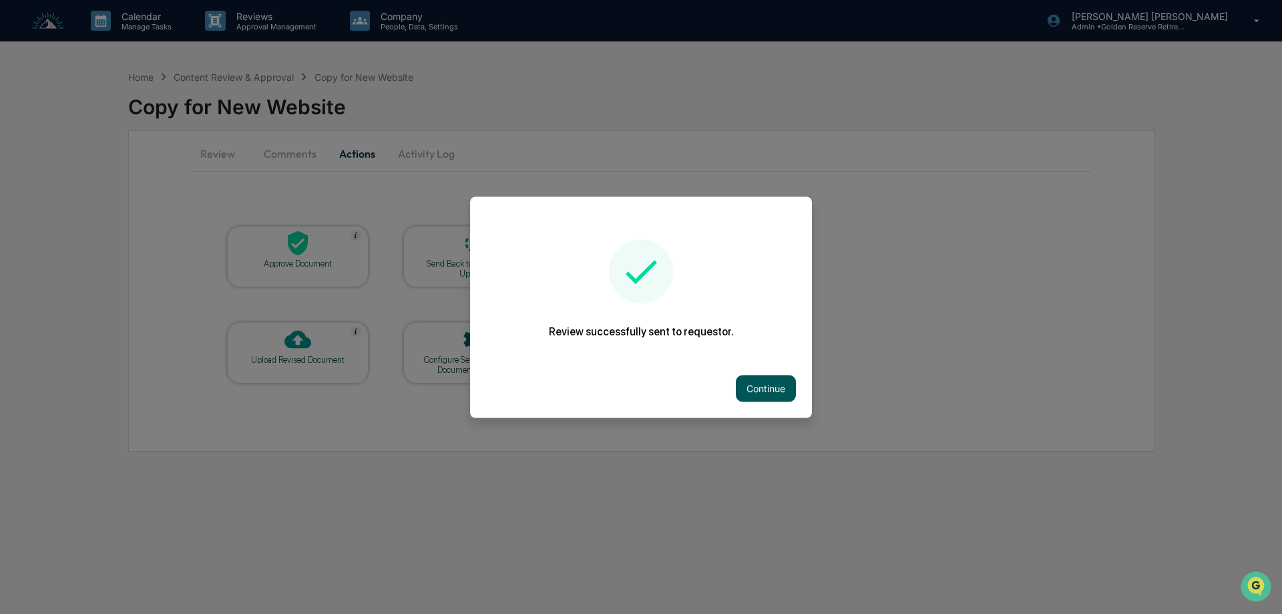
click at [775, 384] on button "Continue" at bounding box center [766, 388] width 60 height 27
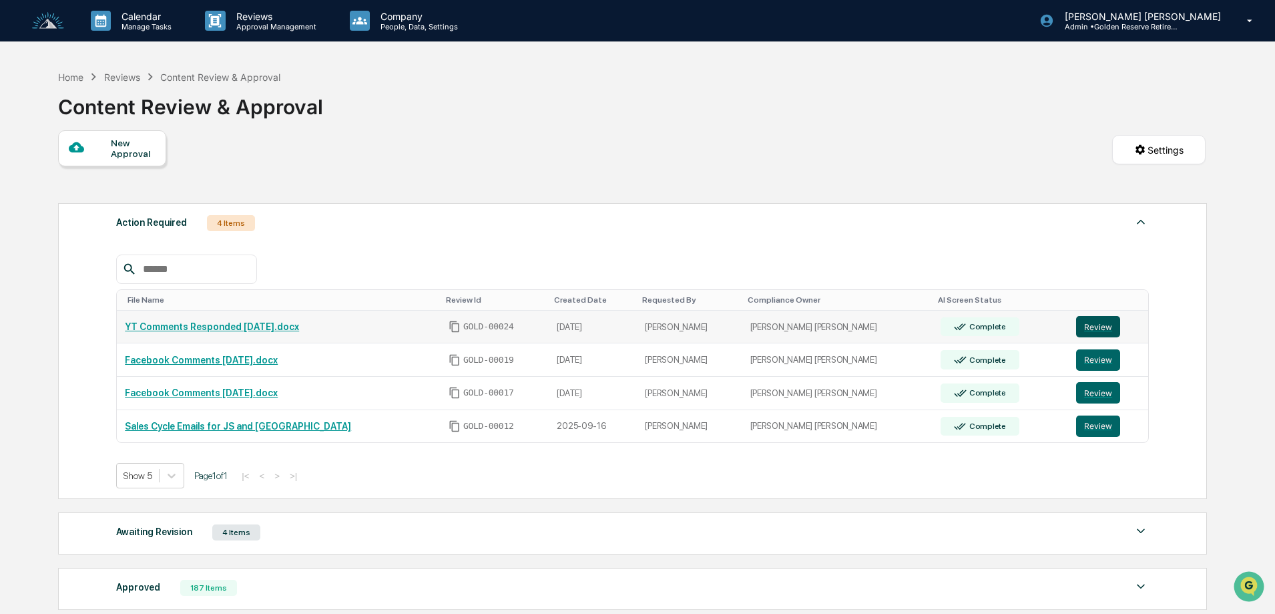
click at [1084, 320] on button "Review" at bounding box center [1098, 326] width 44 height 21
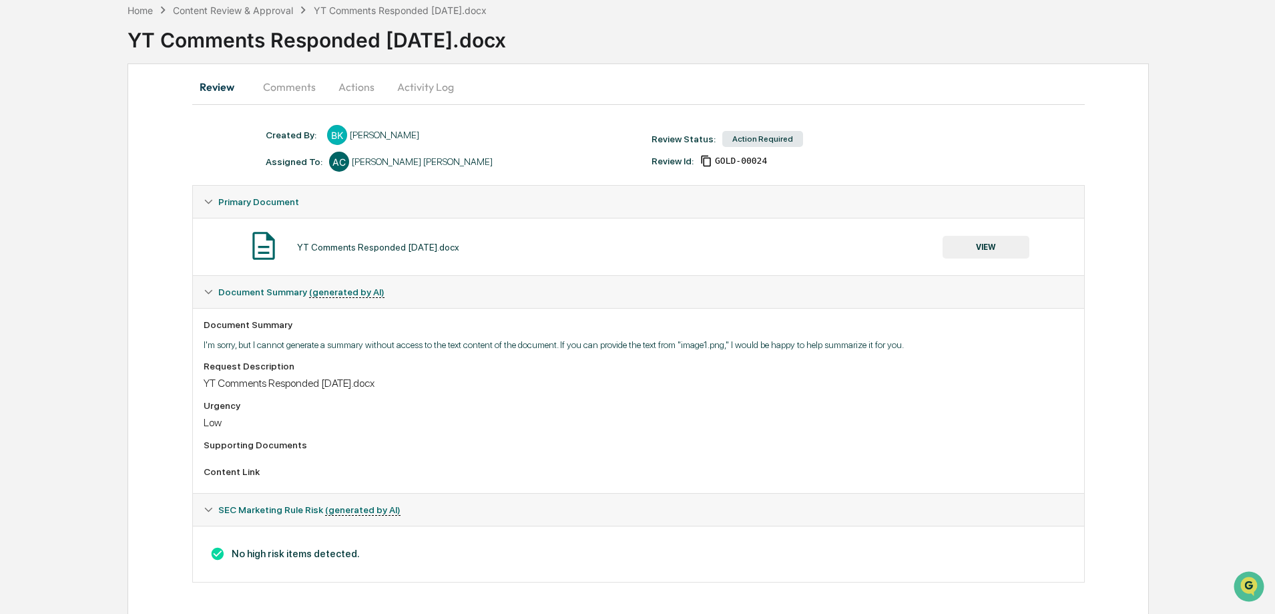
scroll to position [69, 0]
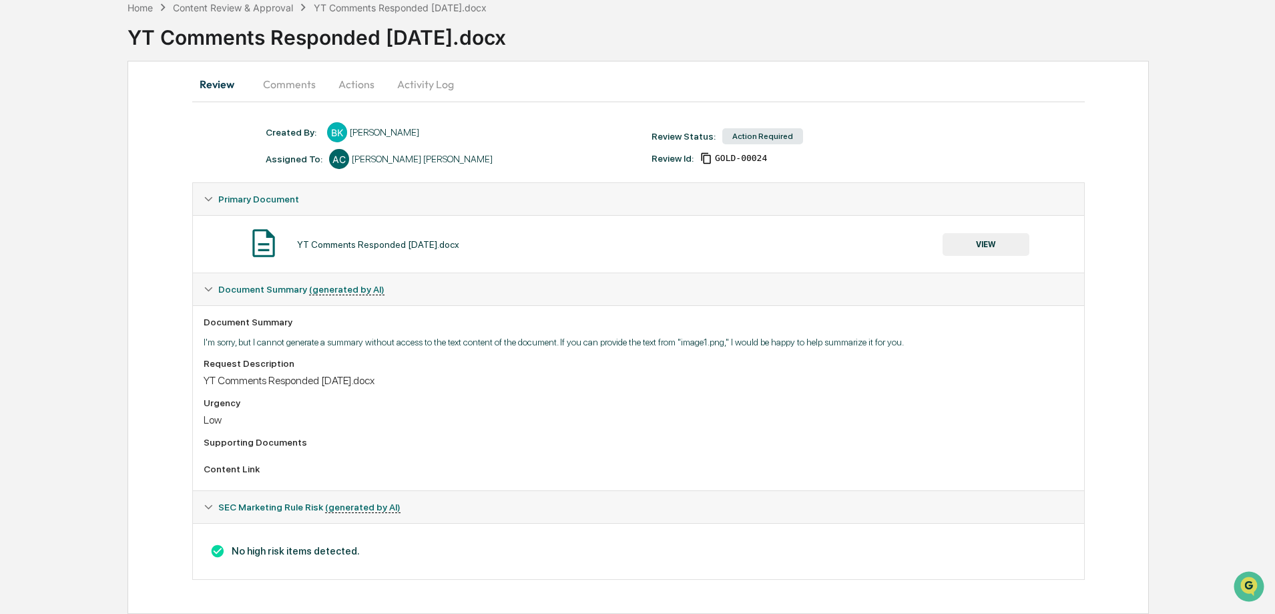
click at [987, 242] on button "VIEW" at bounding box center [986, 244] width 87 height 23
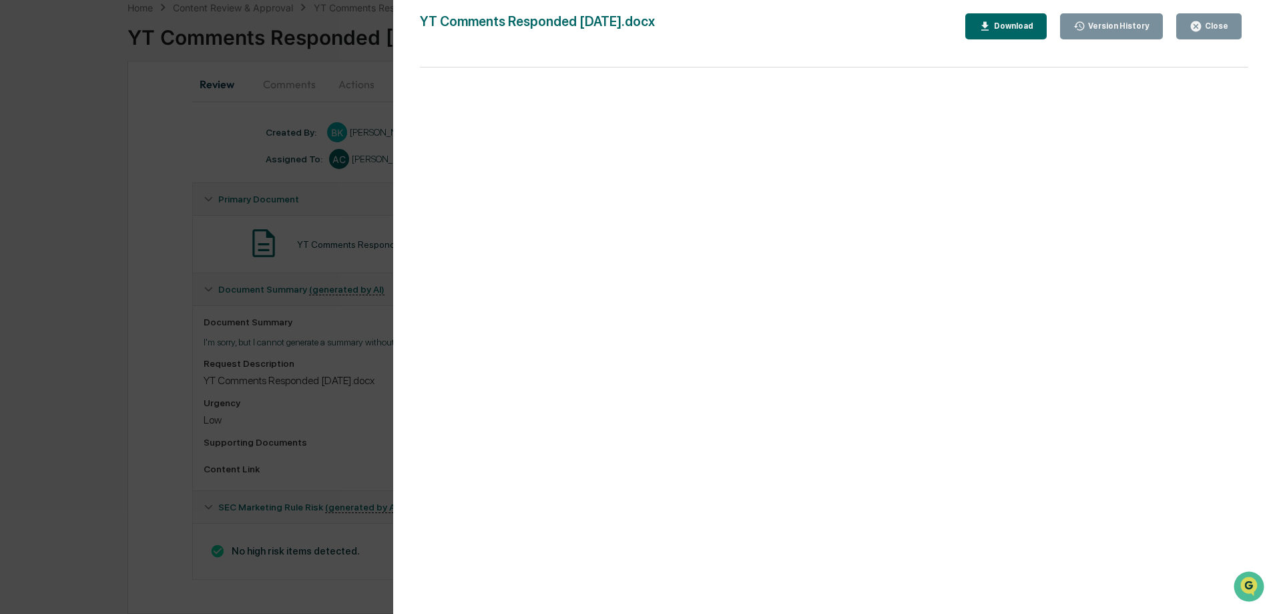
click at [1230, 25] on button "Close" at bounding box center [1208, 26] width 65 height 26
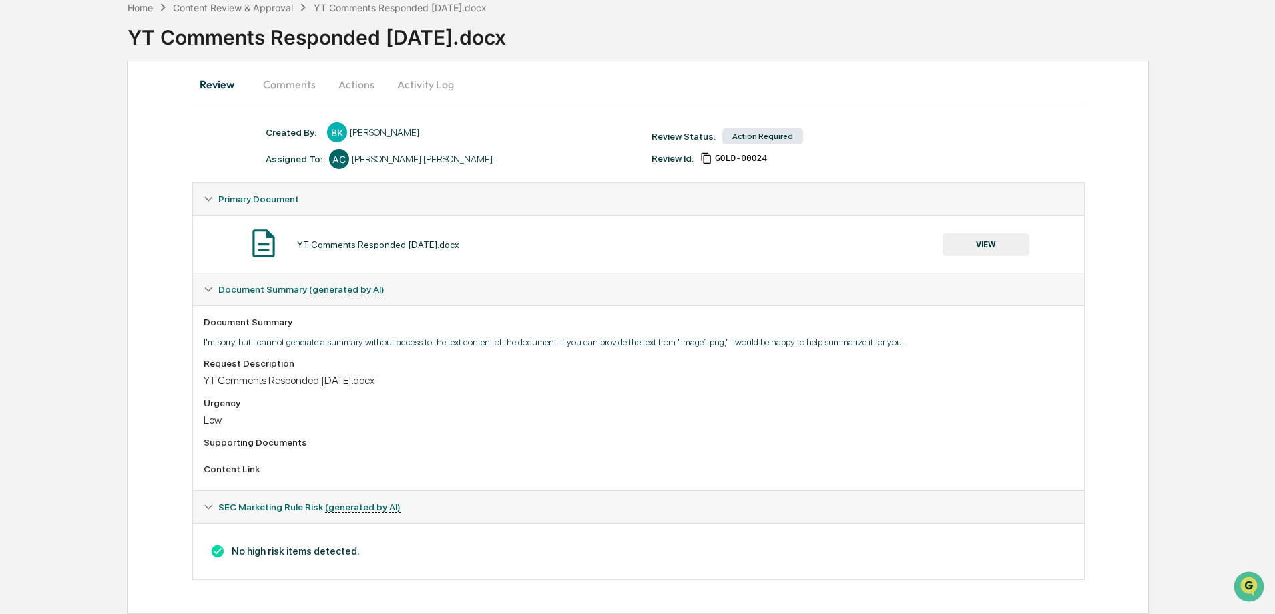
click at [365, 79] on button "Actions" at bounding box center [356, 84] width 60 height 32
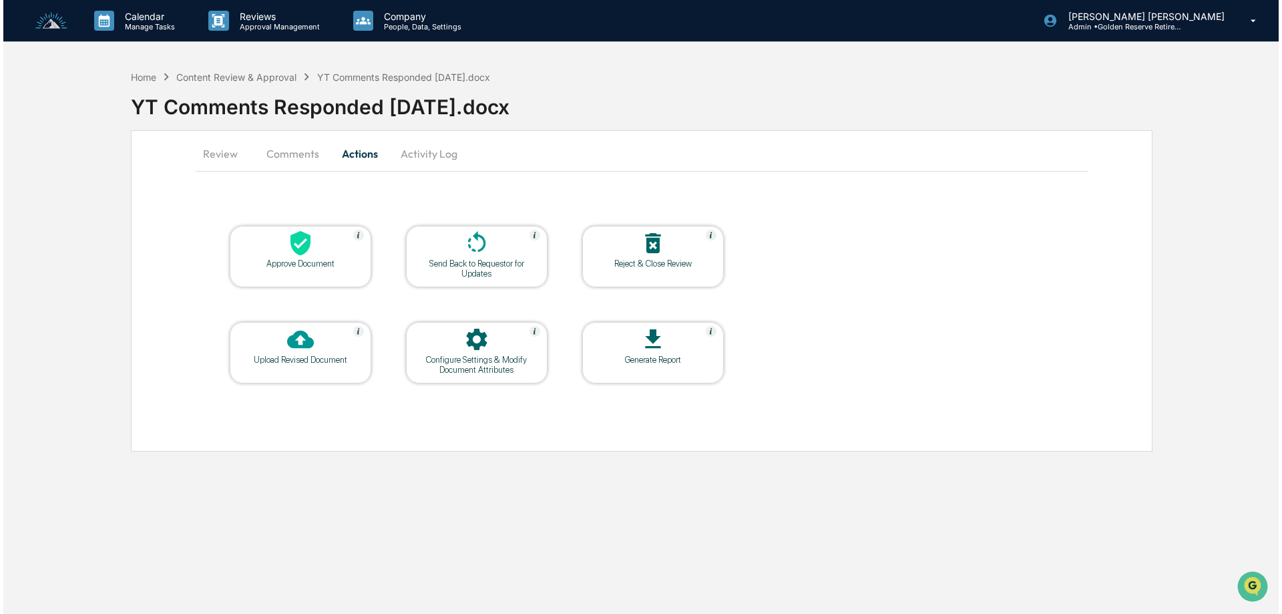
scroll to position [0, 0]
click at [279, 164] on button "Comments" at bounding box center [290, 154] width 74 height 32
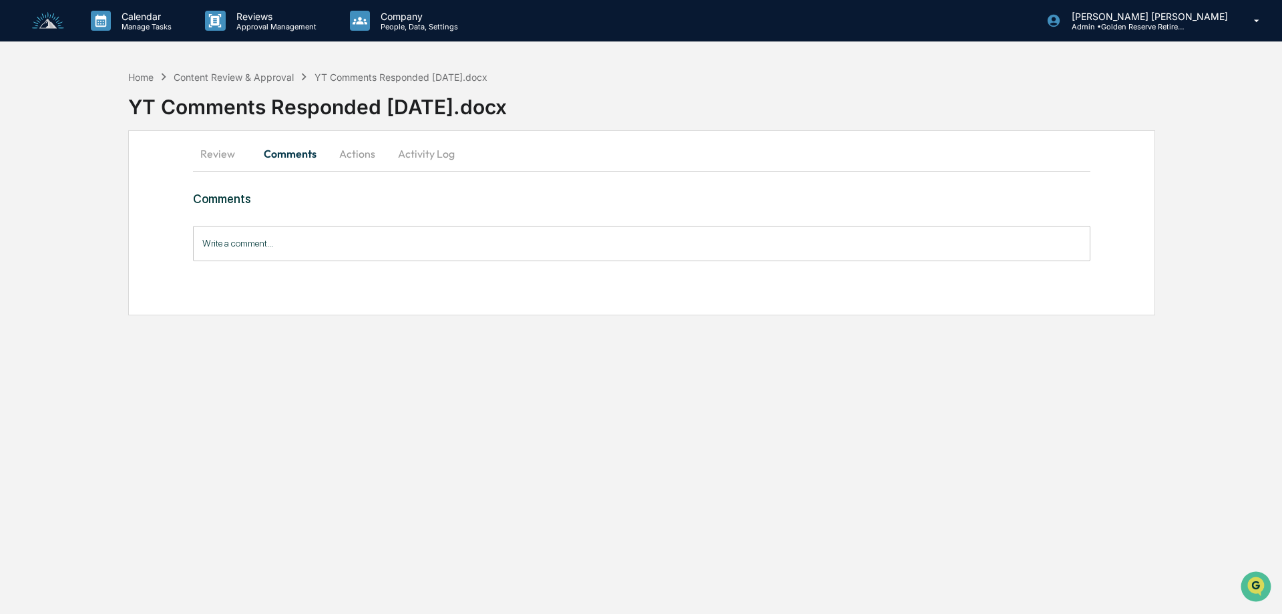
click at [219, 160] on button "Review" at bounding box center [223, 154] width 60 height 32
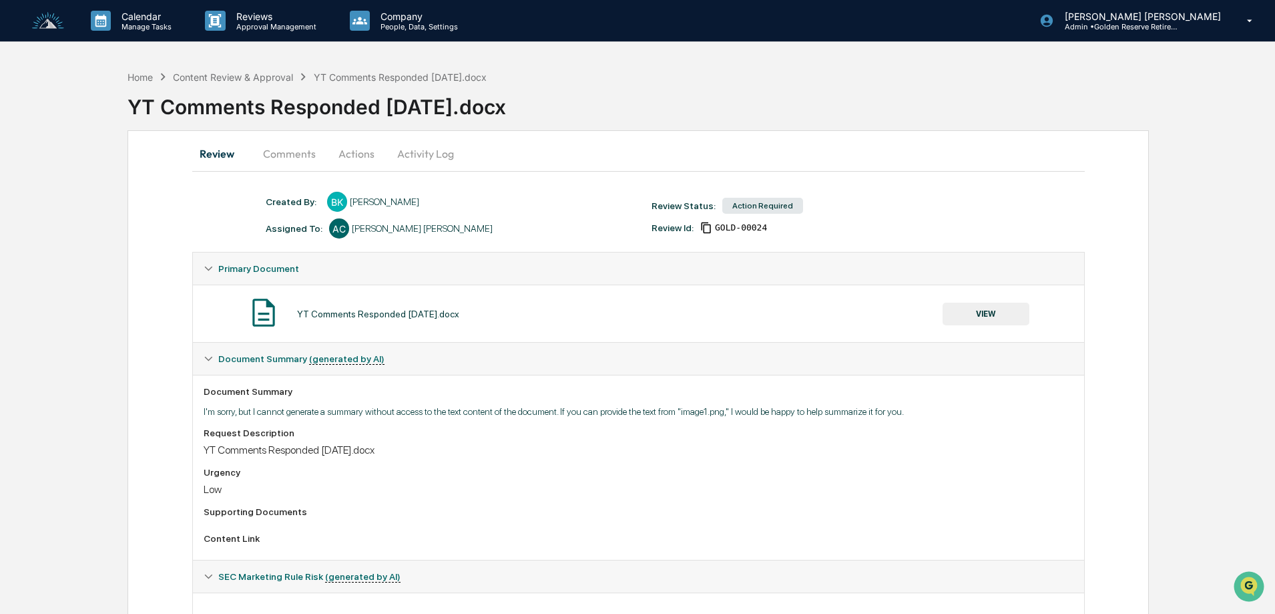
click at [285, 158] on button "Comments" at bounding box center [289, 154] width 74 height 32
